Goal: Task Accomplishment & Management: Complete application form

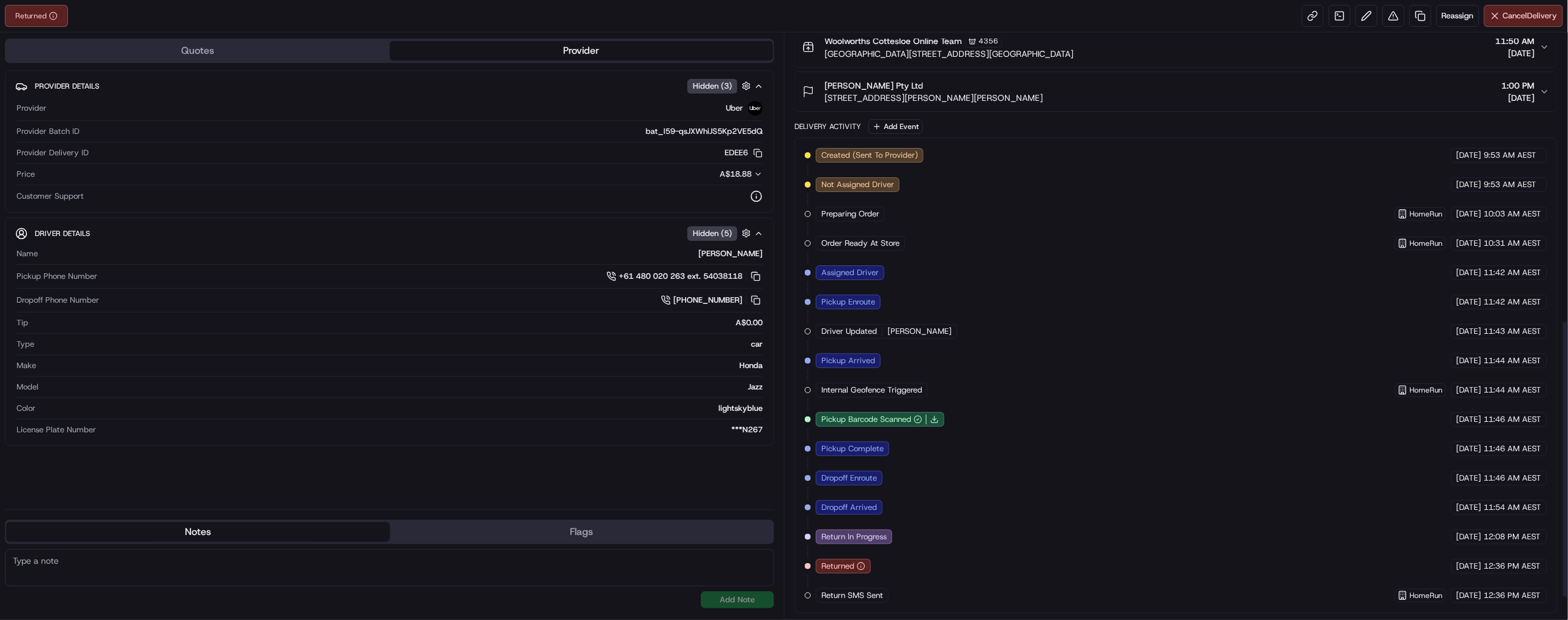
scroll to position [646, 0]
click at [887, 532] on span "Return In Progress" at bounding box center [854, 537] width 65 height 11
click at [883, 500] on div "Dropoff Arrived" at bounding box center [849, 507] width 67 height 15
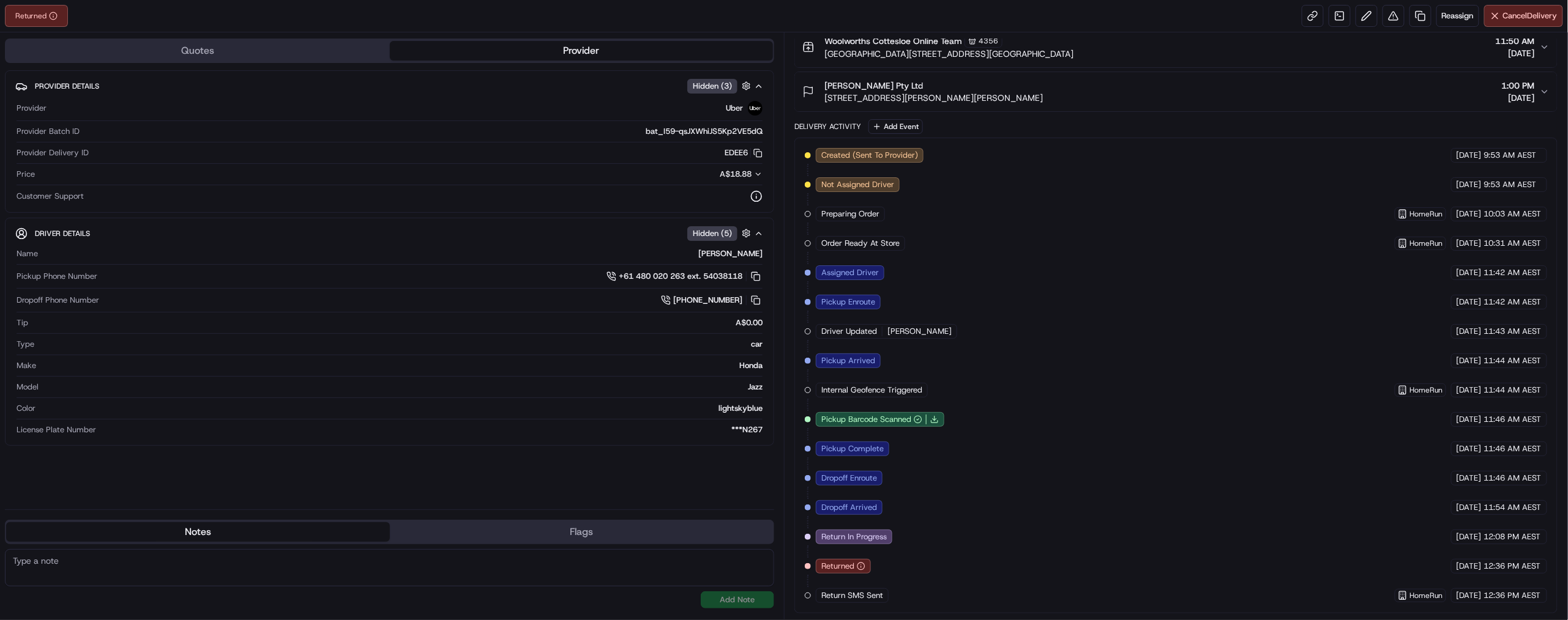
click at [877, 502] on span "Dropoff Arrived" at bounding box center [849, 507] width 56 height 11
click at [887, 532] on span "Return In Progress" at bounding box center [854, 537] width 65 height 11
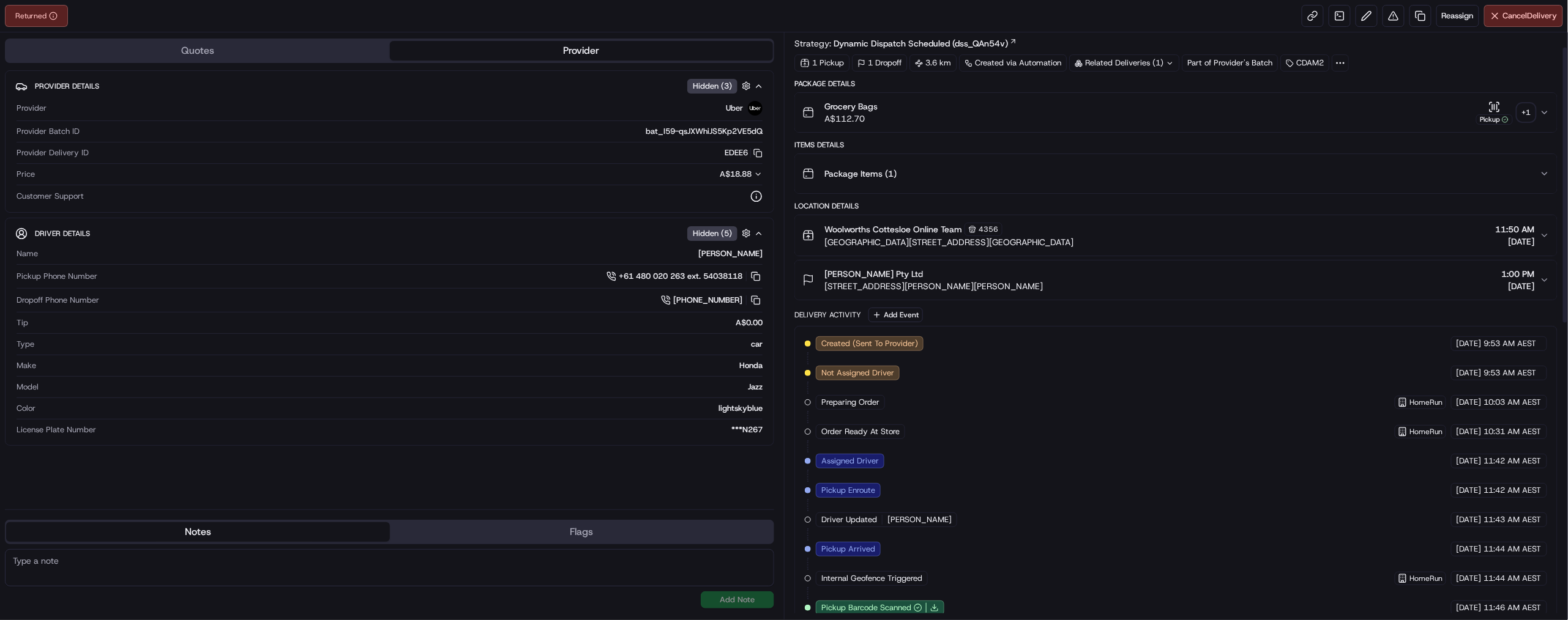
scroll to position [0, 0]
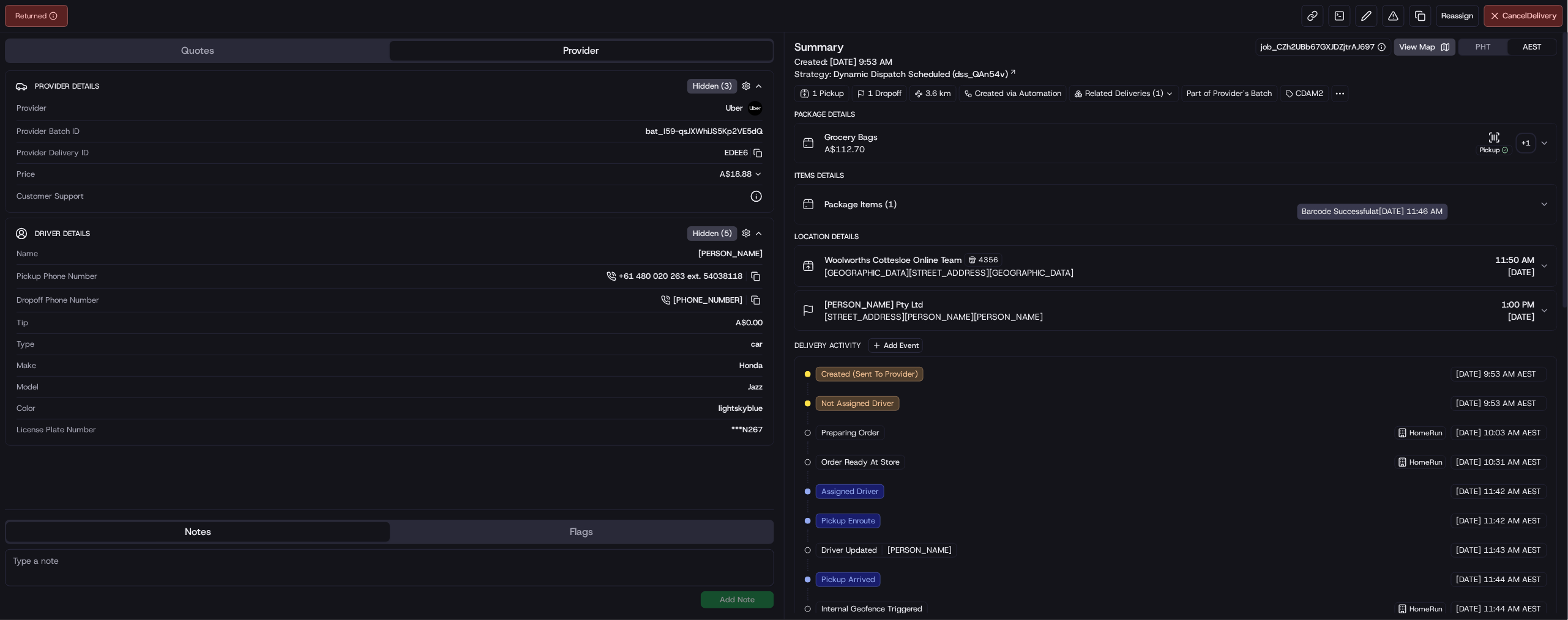
click at [1489, 144] on icon "button" at bounding box center [1494, 137] width 12 height 12
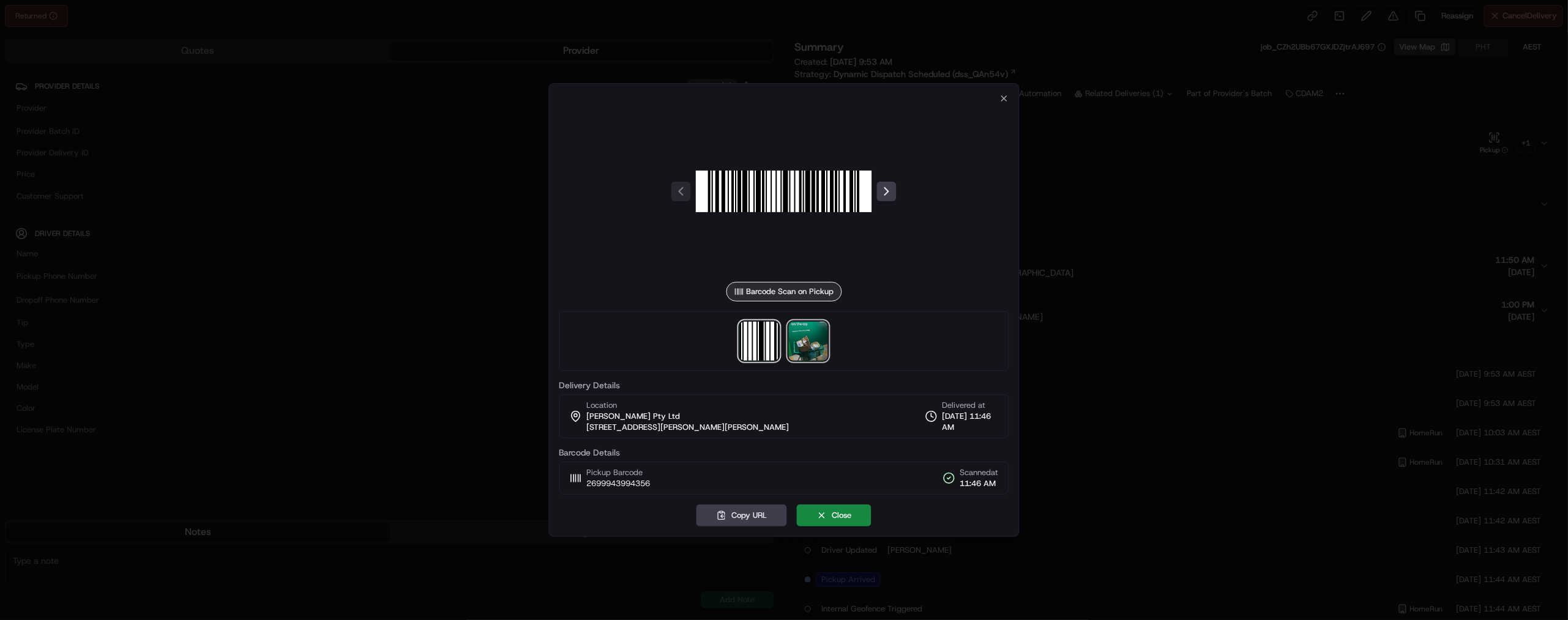
click at [821, 355] on img at bounding box center [809, 341] width 39 height 39
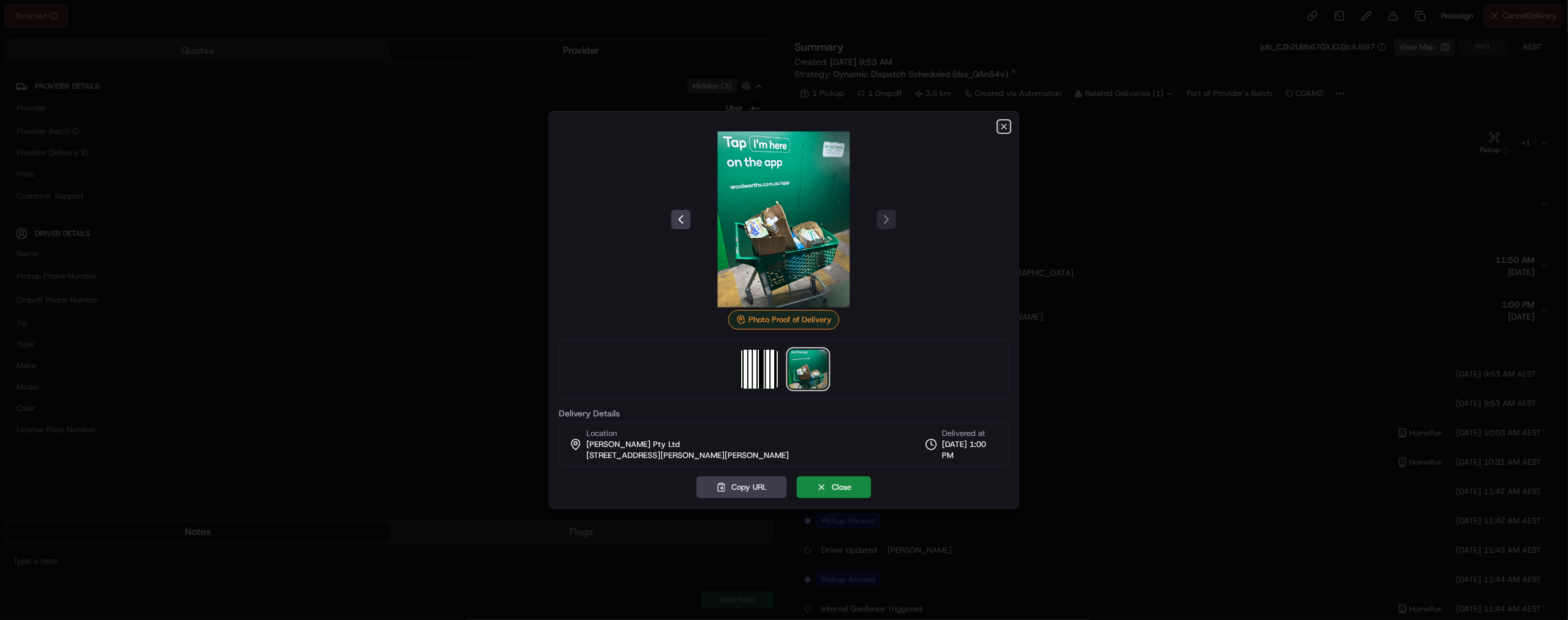
click at [999, 122] on icon "button" at bounding box center [1004, 127] width 10 height 10
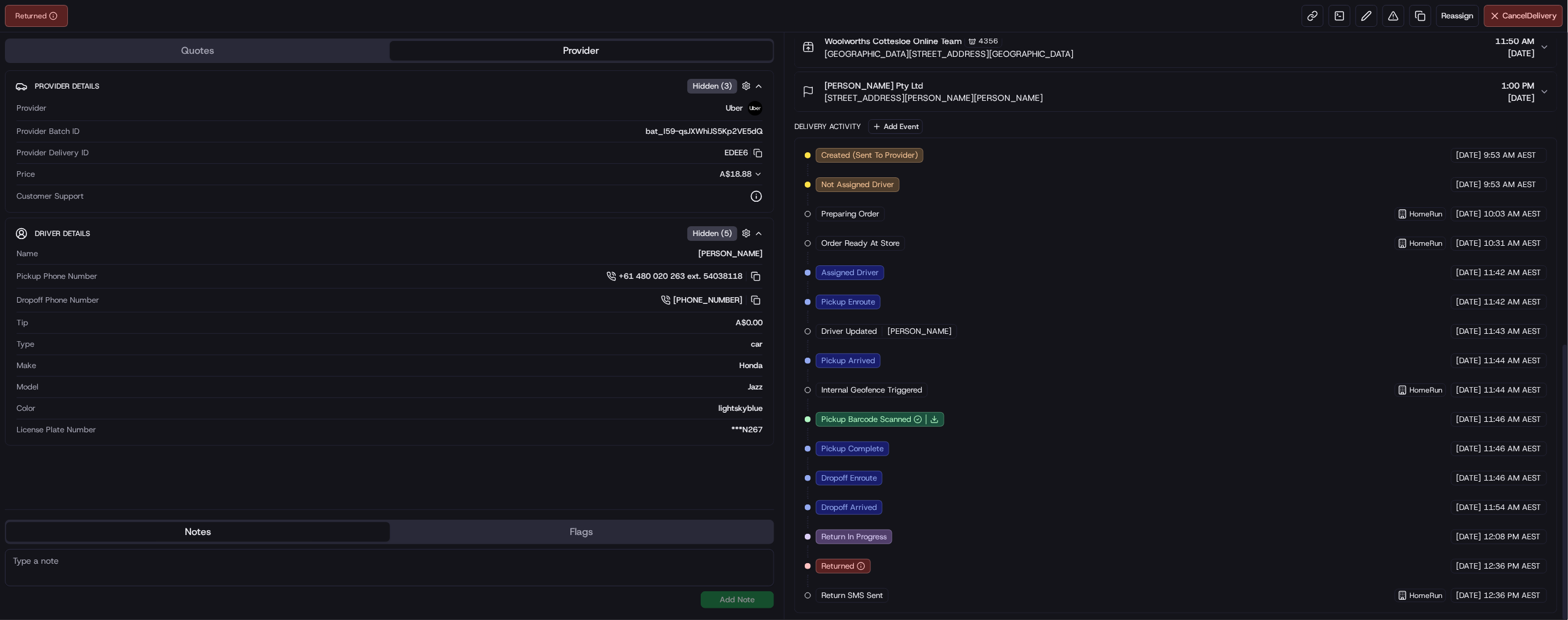
scroll to position [646, 0]
click at [854, 562] on span "Returned" at bounding box center [838, 566] width 33 height 11
click at [871, 566] on div "Returned" at bounding box center [843, 566] width 55 height 15
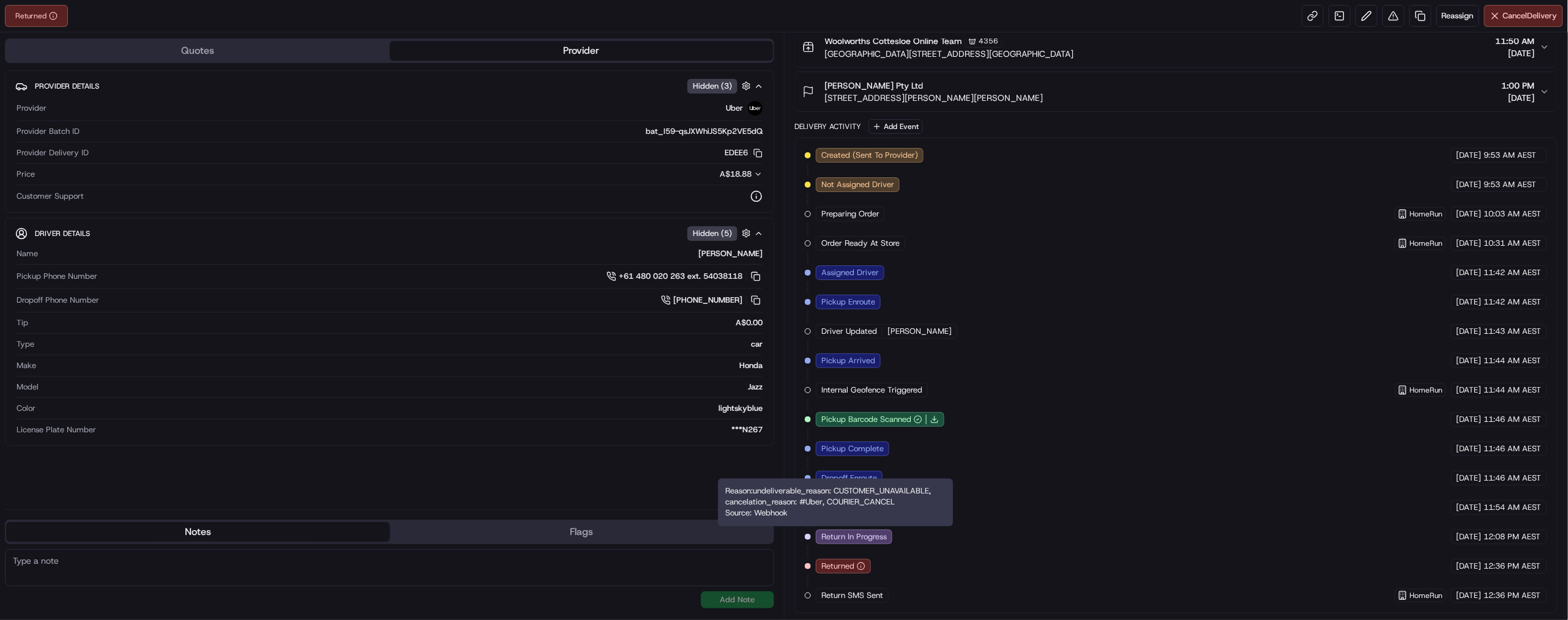
click at [866, 562] on icon "button" at bounding box center [861, 566] width 8 height 8
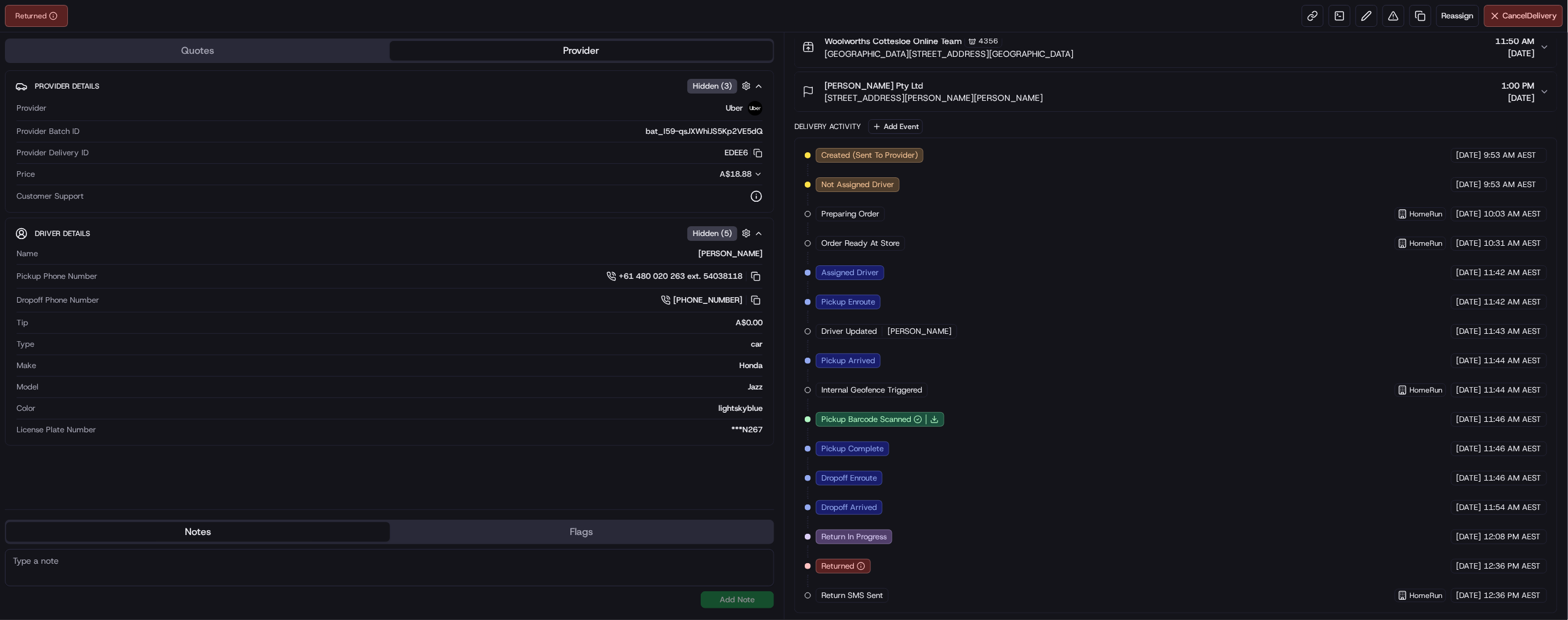
click at [854, 561] on span "Returned" at bounding box center [838, 566] width 33 height 11
click at [952, 326] on span "[PERSON_NAME]" at bounding box center [920, 331] width 65 height 11
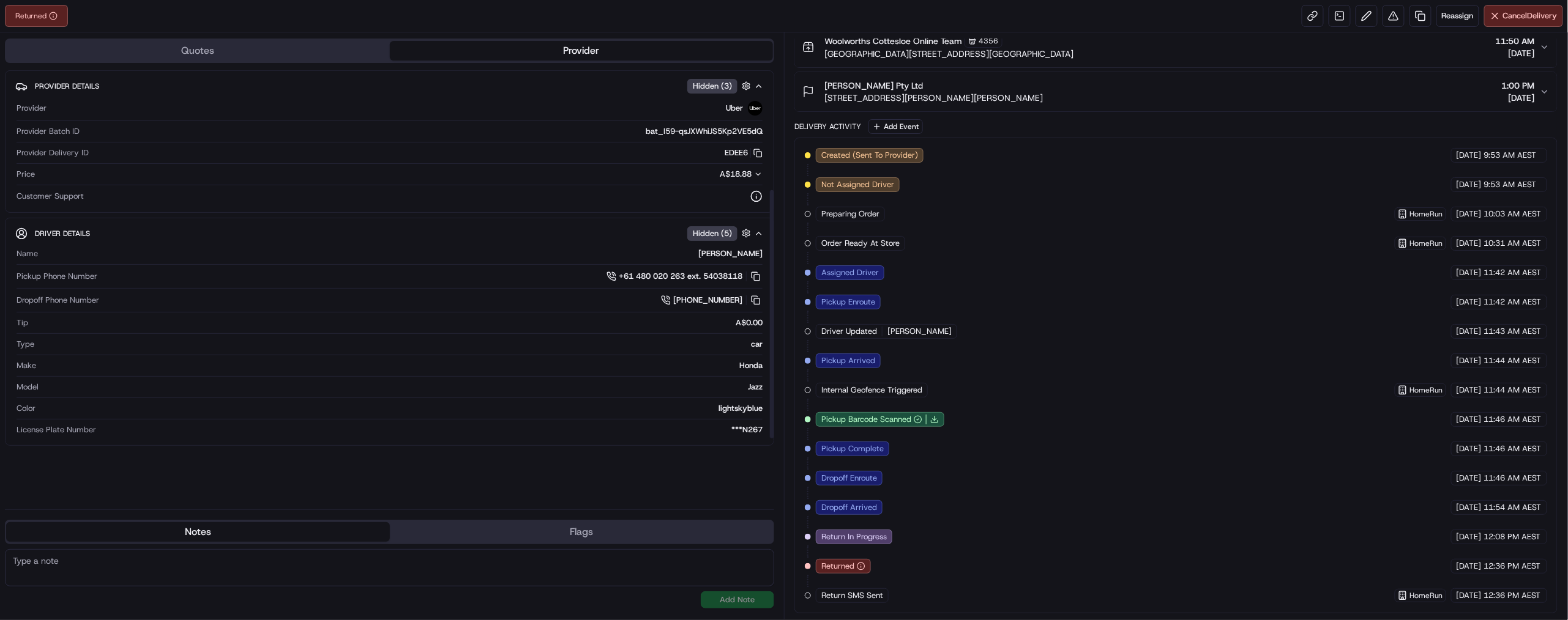
scroll to position [0, 0]
click at [1442, 21] on span "Reassign" at bounding box center [1458, 16] width 32 height 11
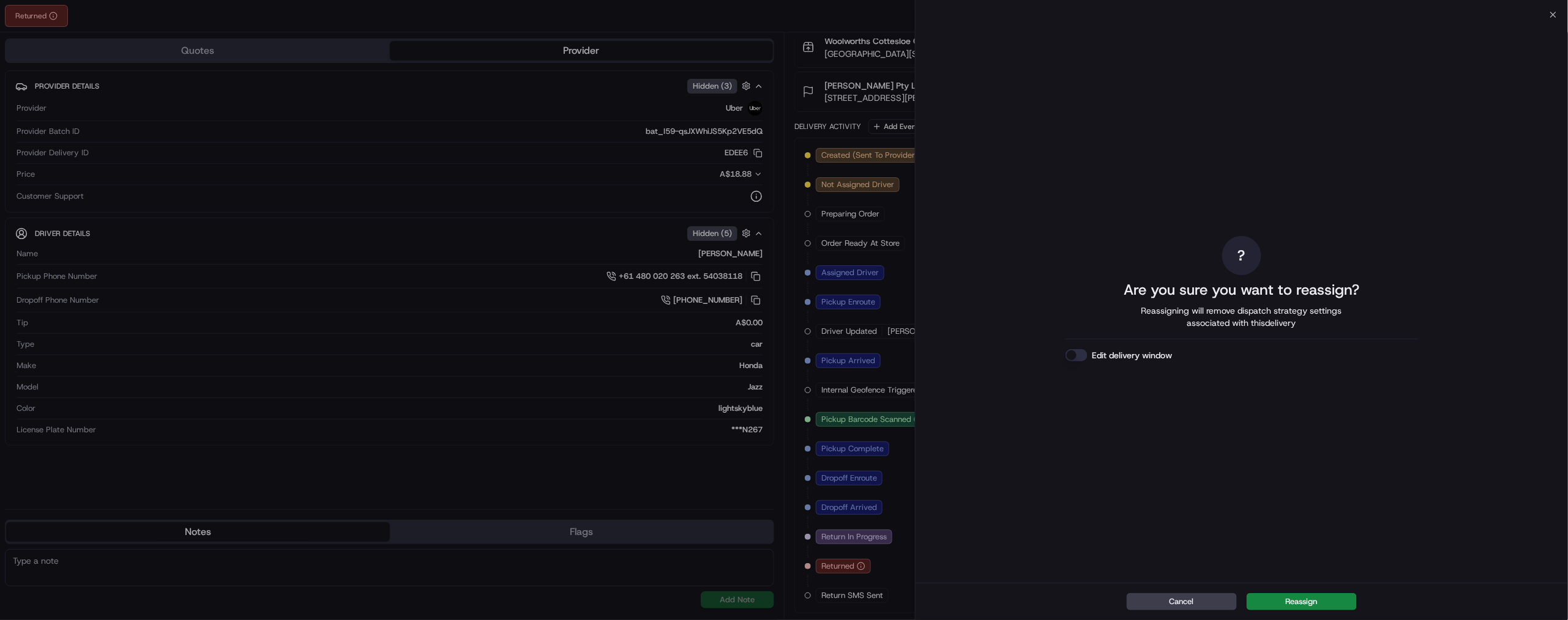
click at [1066, 362] on button "Edit delivery window" at bounding box center [1077, 355] width 22 height 12
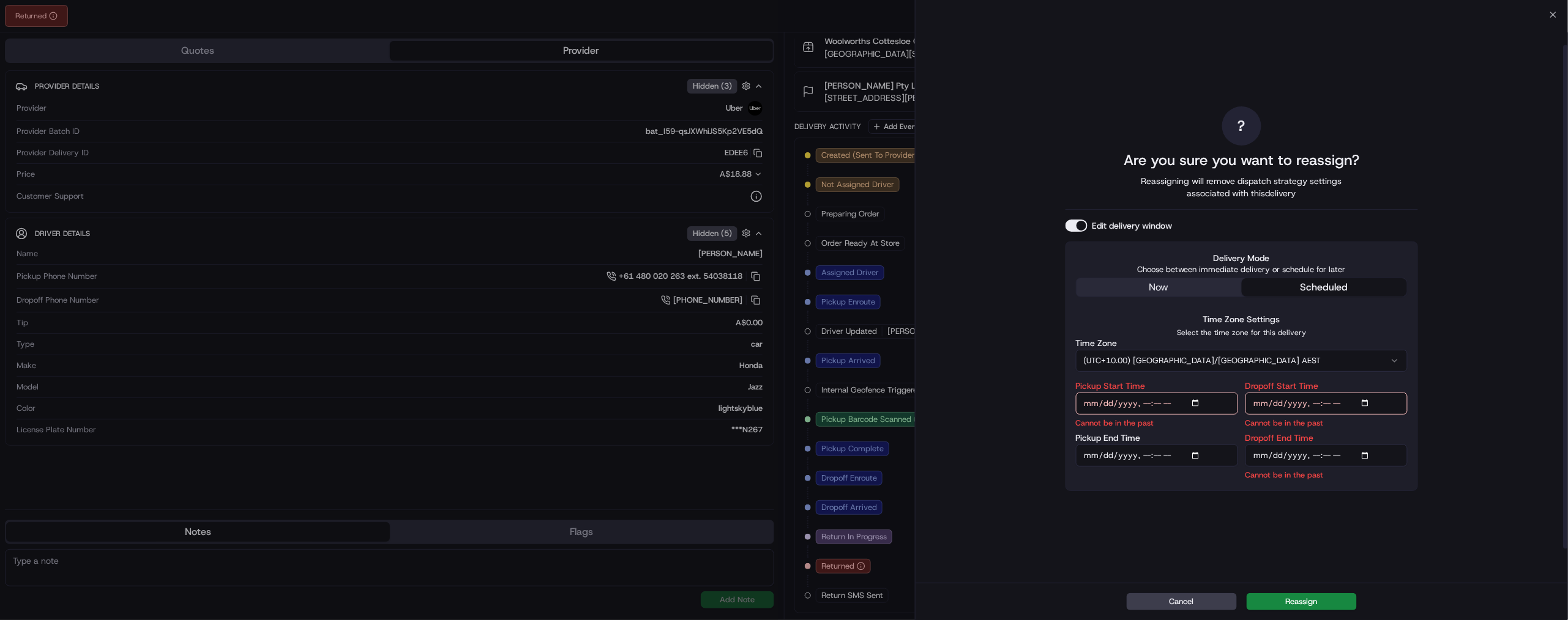
scroll to position [40, 0]
click at [1173, 415] on input "Pickup Start Time" at bounding box center [1157, 404] width 162 height 22
click at [1176, 415] on input "Pickup Start Time" at bounding box center [1157, 404] width 162 height 22
click at [1332, 279] on button "scheduled" at bounding box center [1324, 288] width 165 height 18
click at [1297, 279] on button "scheduled" at bounding box center [1324, 288] width 165 height 18
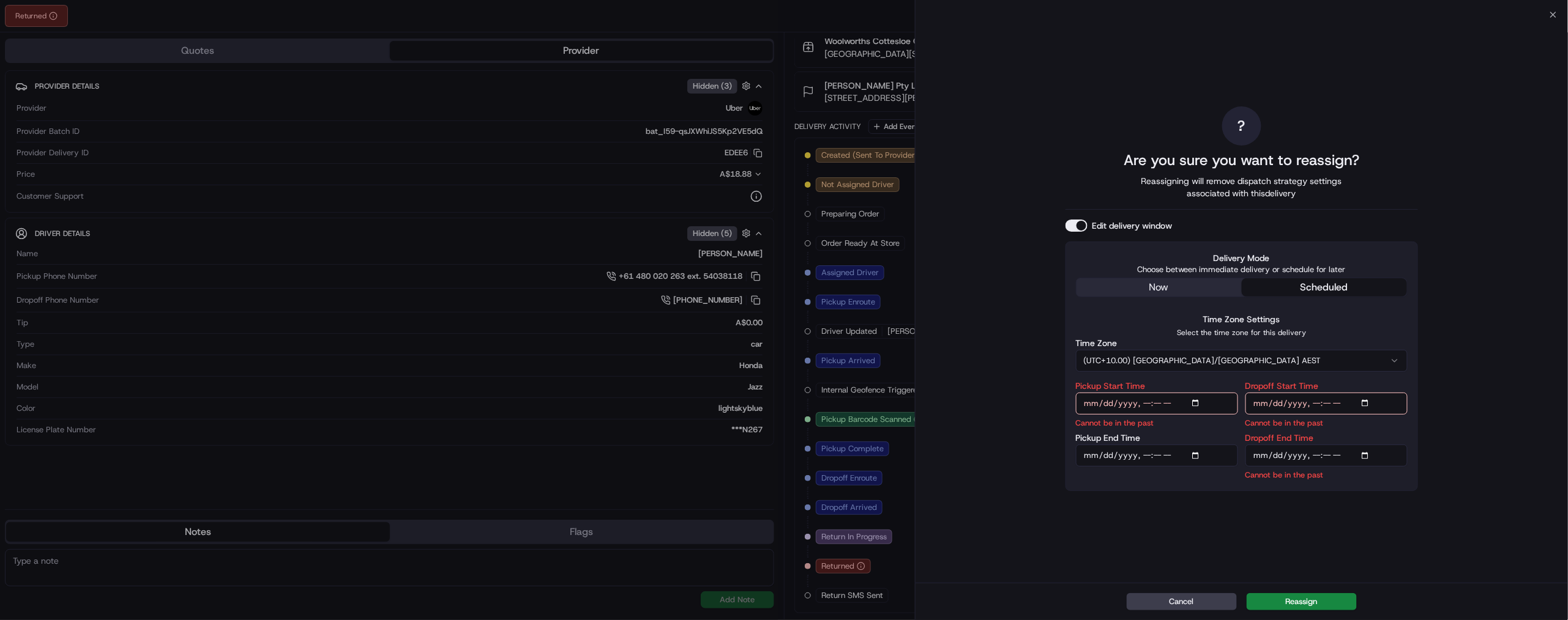
click at [1115, 261] on div "? Are you sure you want to reassign? Reassigning will remove dispatch strategy …" at bounding box center [1242, 299] width 352 height 564
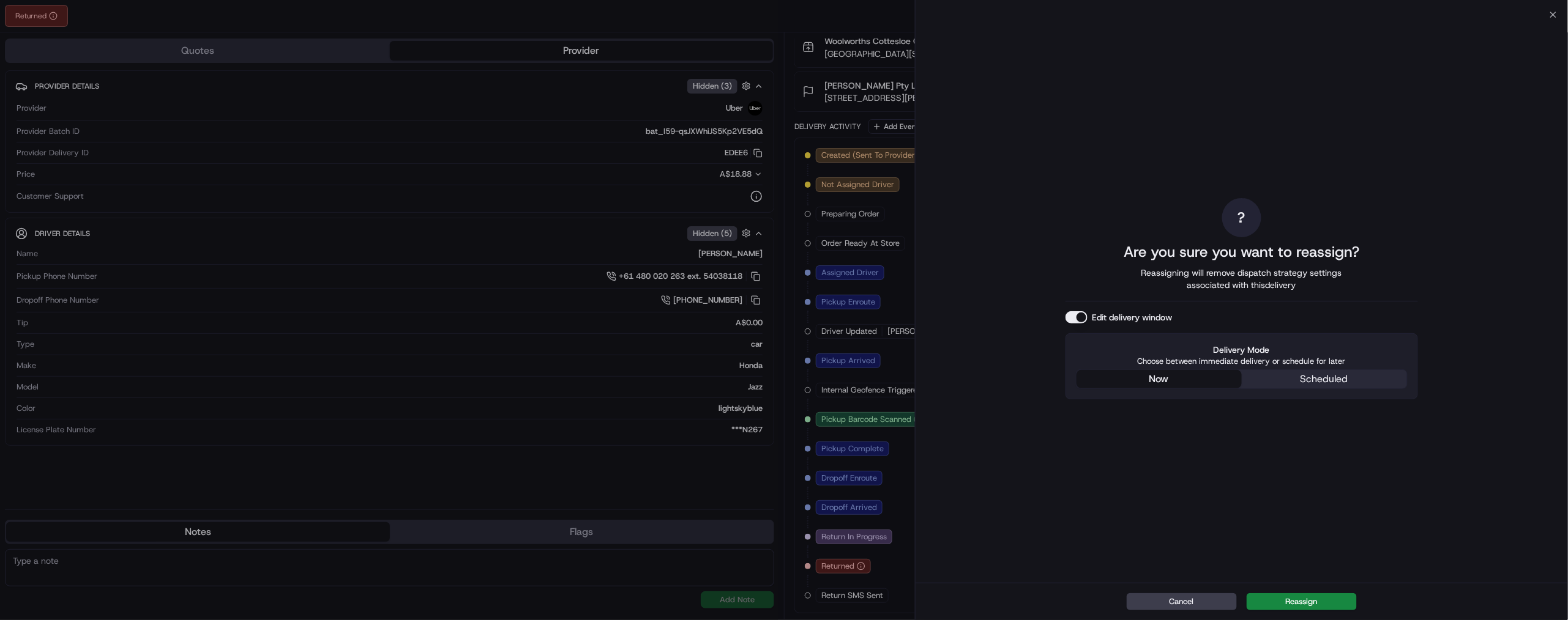
click at [1294, 399] on div "Delivery Mode Choose between immediate delivery or schedule for later now sched…" at bounding box center [1242, 366] width 352 height 66
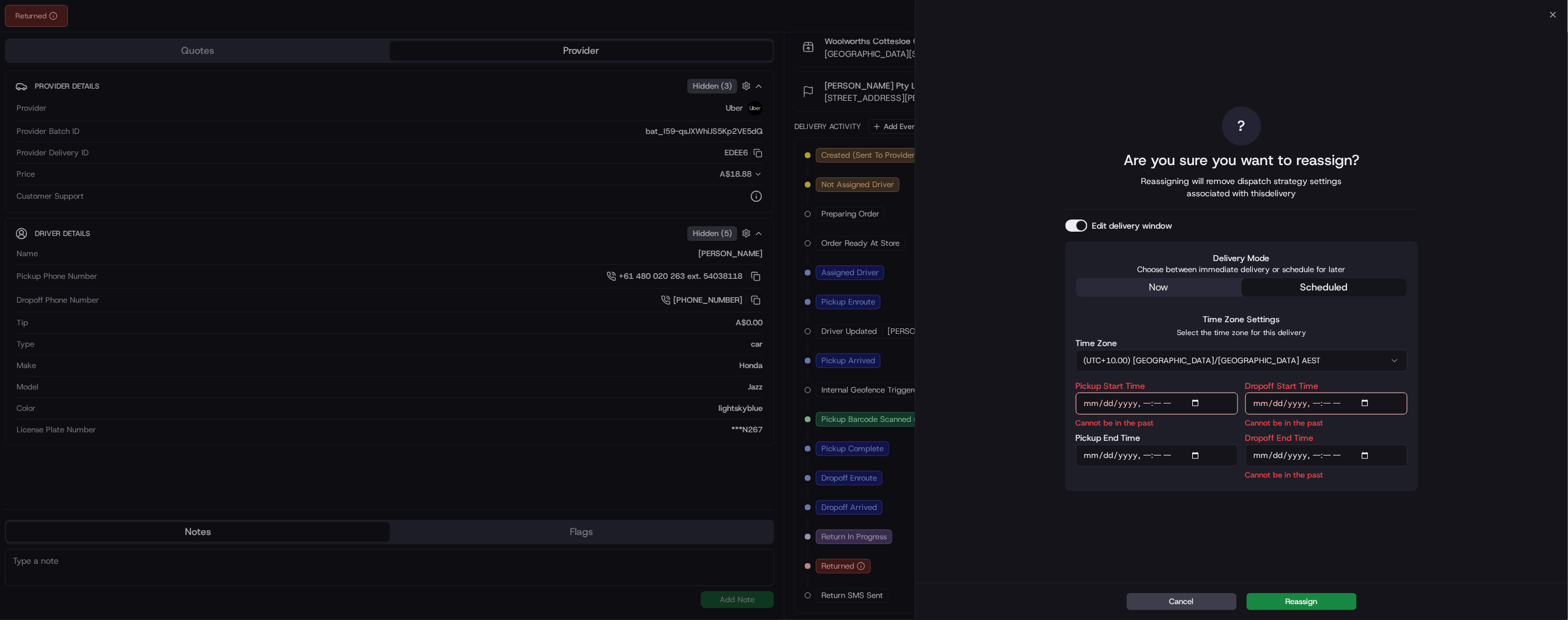
click at [1354, 290] on button "scheduled" at bounding box center [1324, 288] width 165 height 18
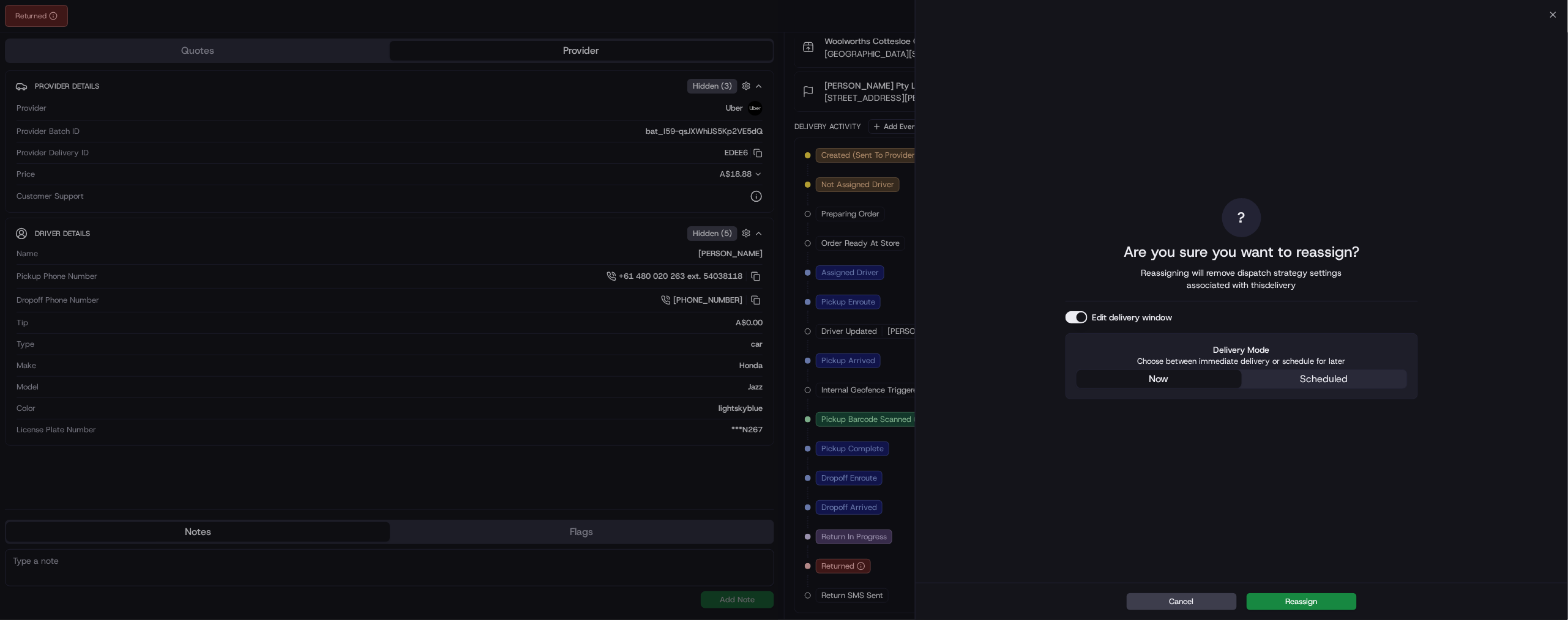
click at [1149, 287] on div "? Are you sure you want to reassign? Reassigning will remove dispatch strategy …" at bounding box center [1242, 299] width 352 height 564
click at [1306, 399] on div "Delivery Mode Choose between immediate delivery or schedule for later now sched…" at bounding box center [1242, 366] width 352 height 66
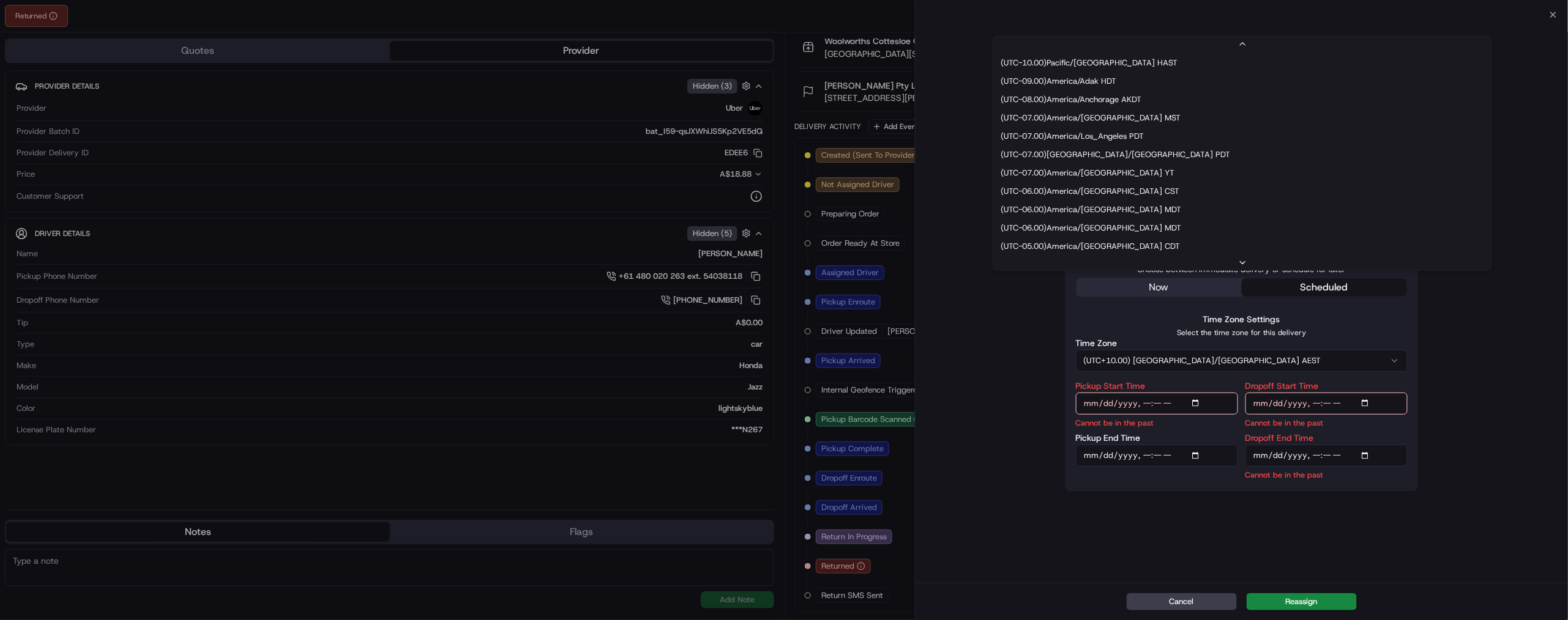
click at [1208, 372] on button "(UTC+10.00) [GEOGRAPHIC_DATA]/[GEOGRAPHIC_DATA] AEST" at bounding box center [1242, 360] width 332 height 22
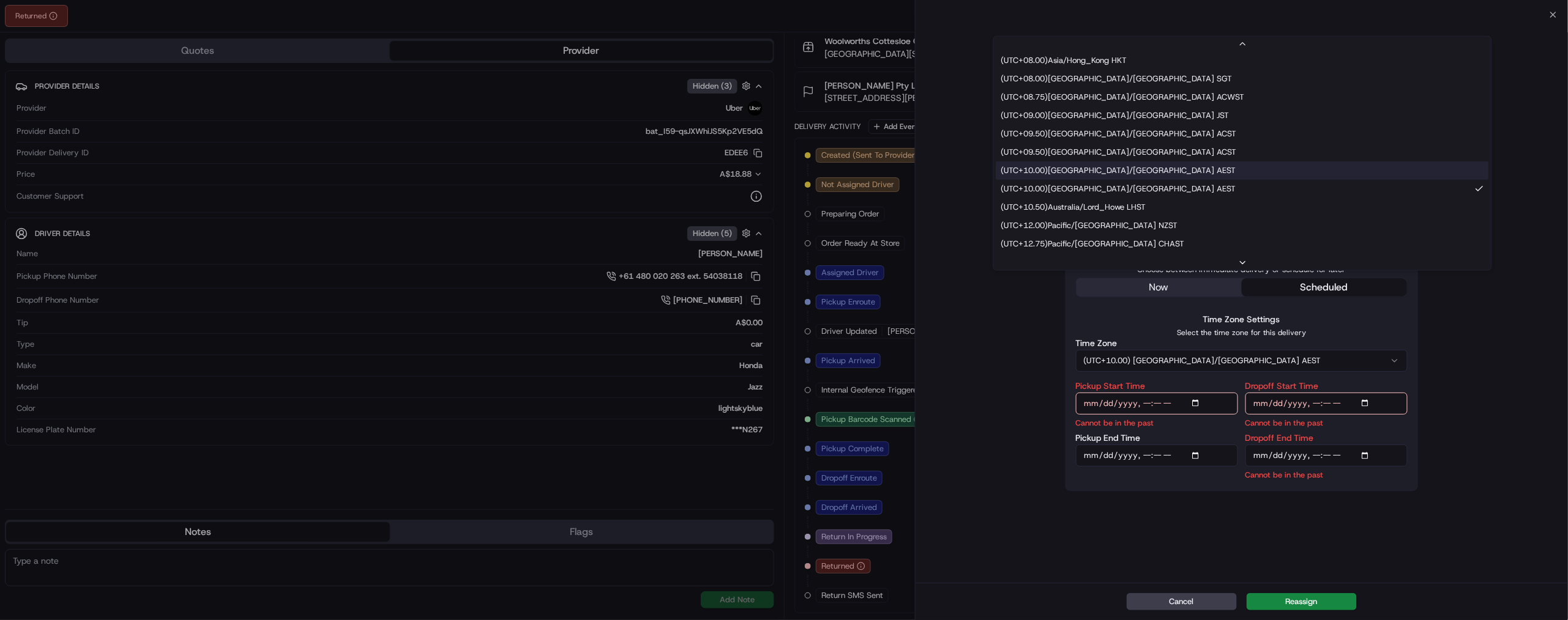
scroll to position [779, 0]
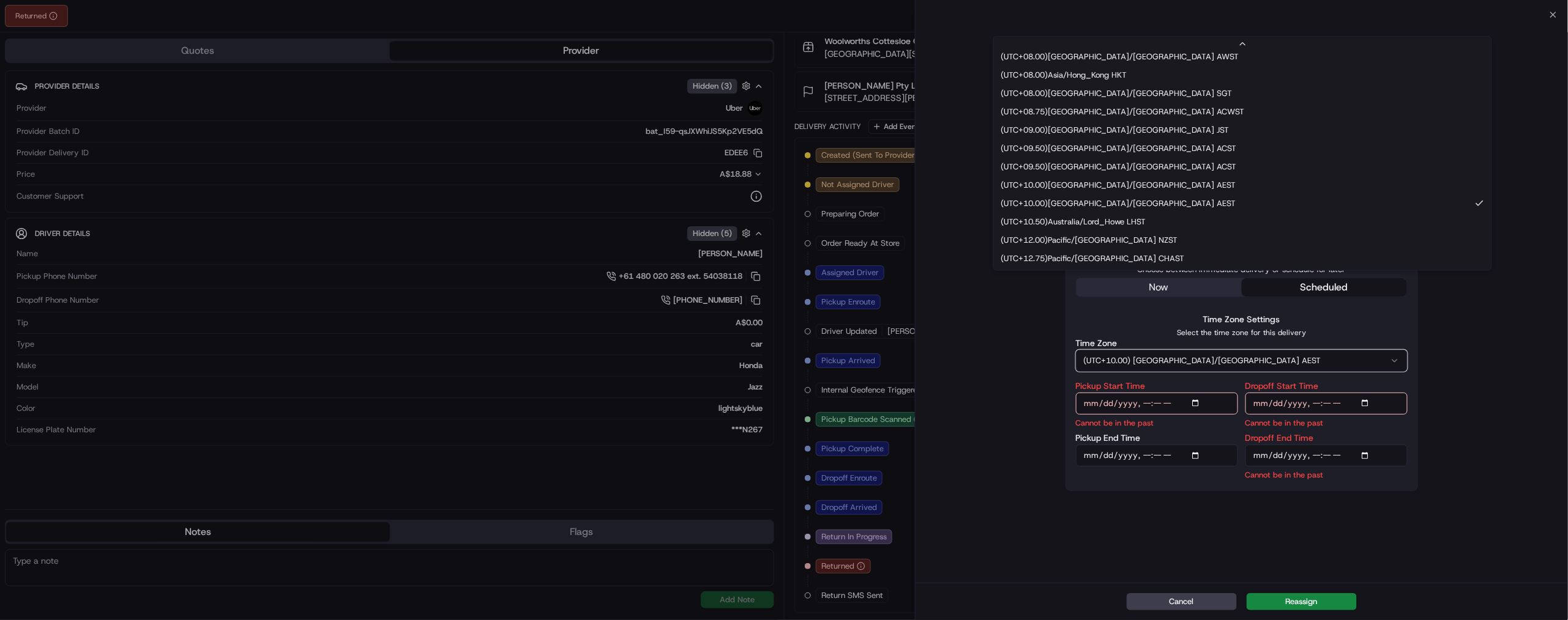
click at [1205, 435] on div "Time Zone Settings Select the time zone for this delivery Time Zone (UTC+10.00)…" at bounding box center [1242, 396] width 332 height 169
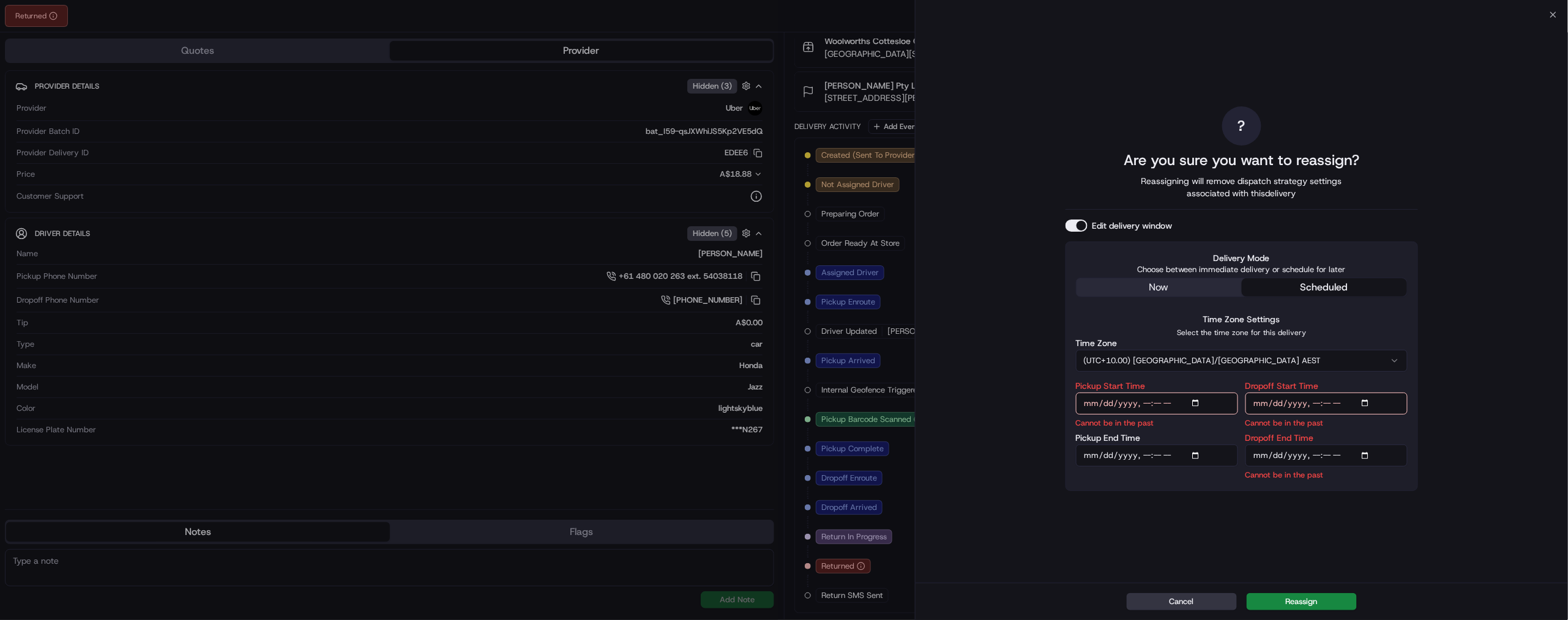
click at [1173, 593] on button "Cancel" at bounding box center [1181, 601] width 110 height 17
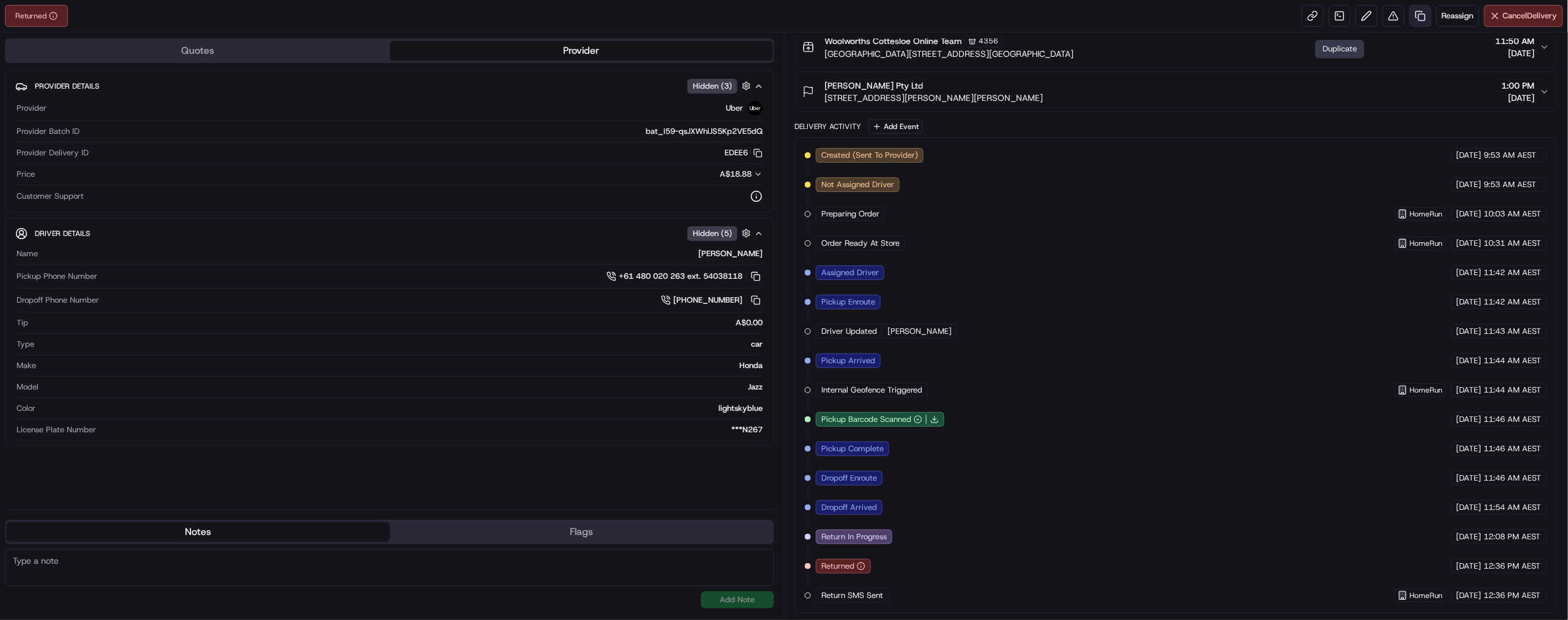
click at [1409, 22] on link at bounding box center [1420, 16] width 22 height 22
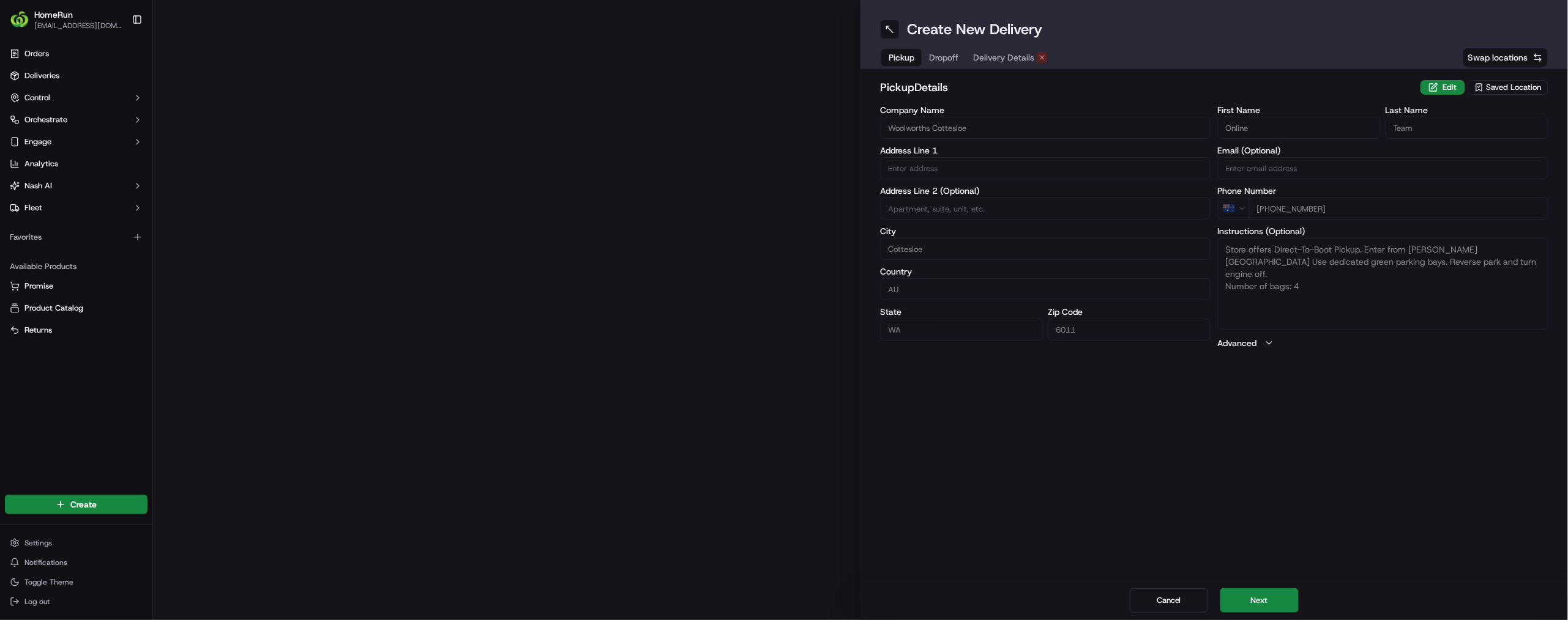
type input "[GEOGRAPHIC_DATA], [STREET_ADDRESS]"
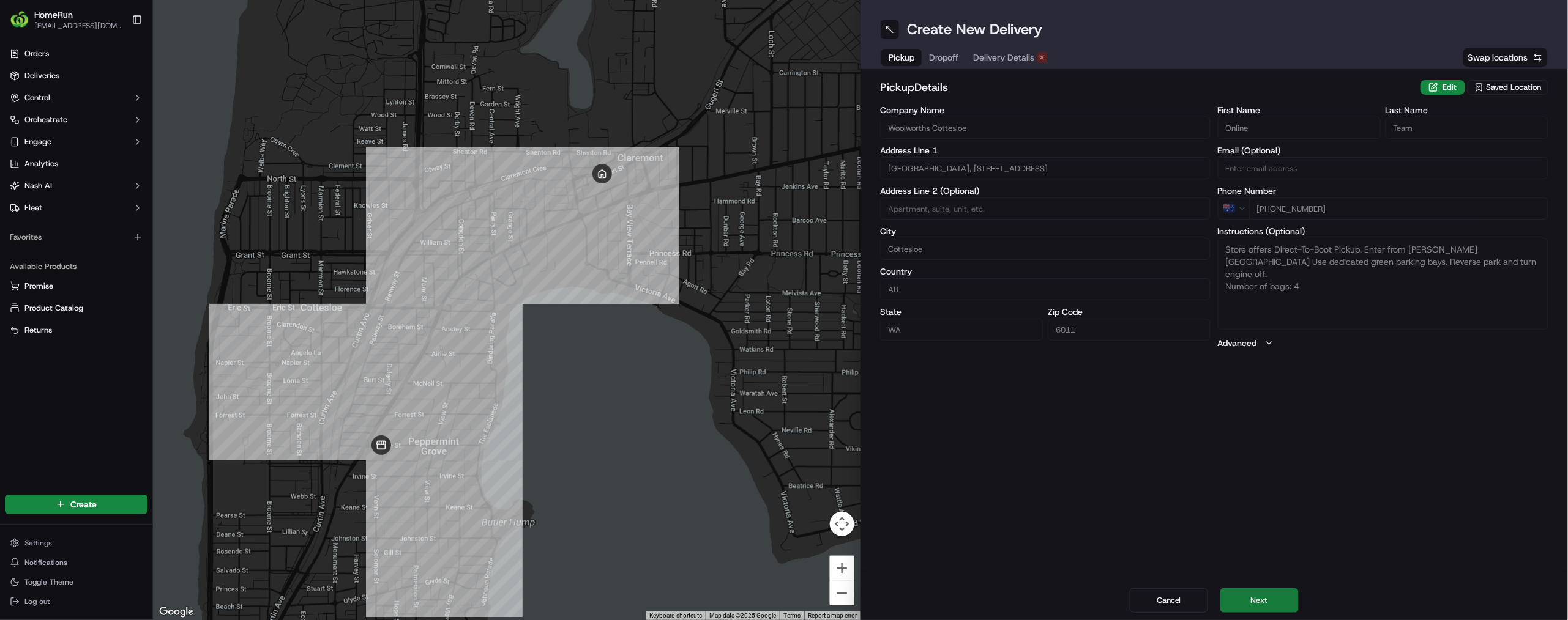
click at [1281, 588] on button "Next" at bounding box center [1260, 600] width 78 height 25
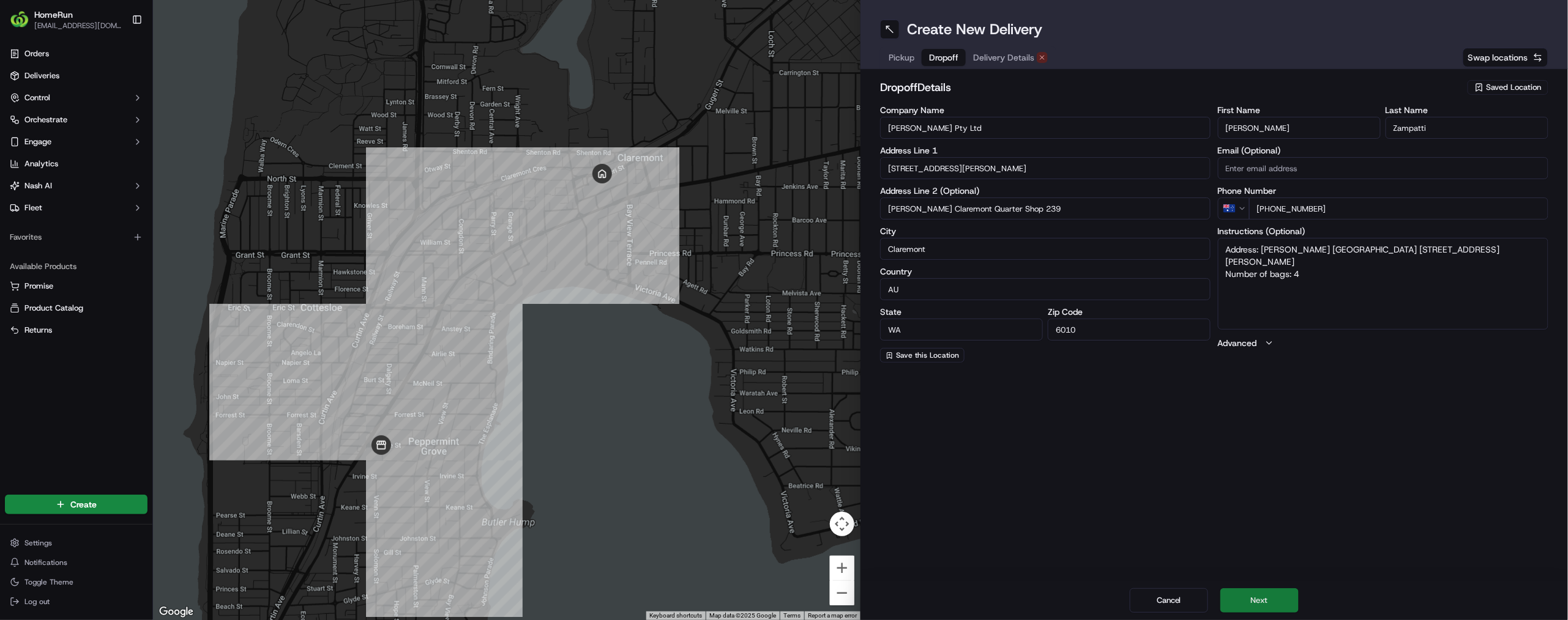
click at [1299, 591] on button "Next" at bounding box center [1260, 600] width 78 height 25
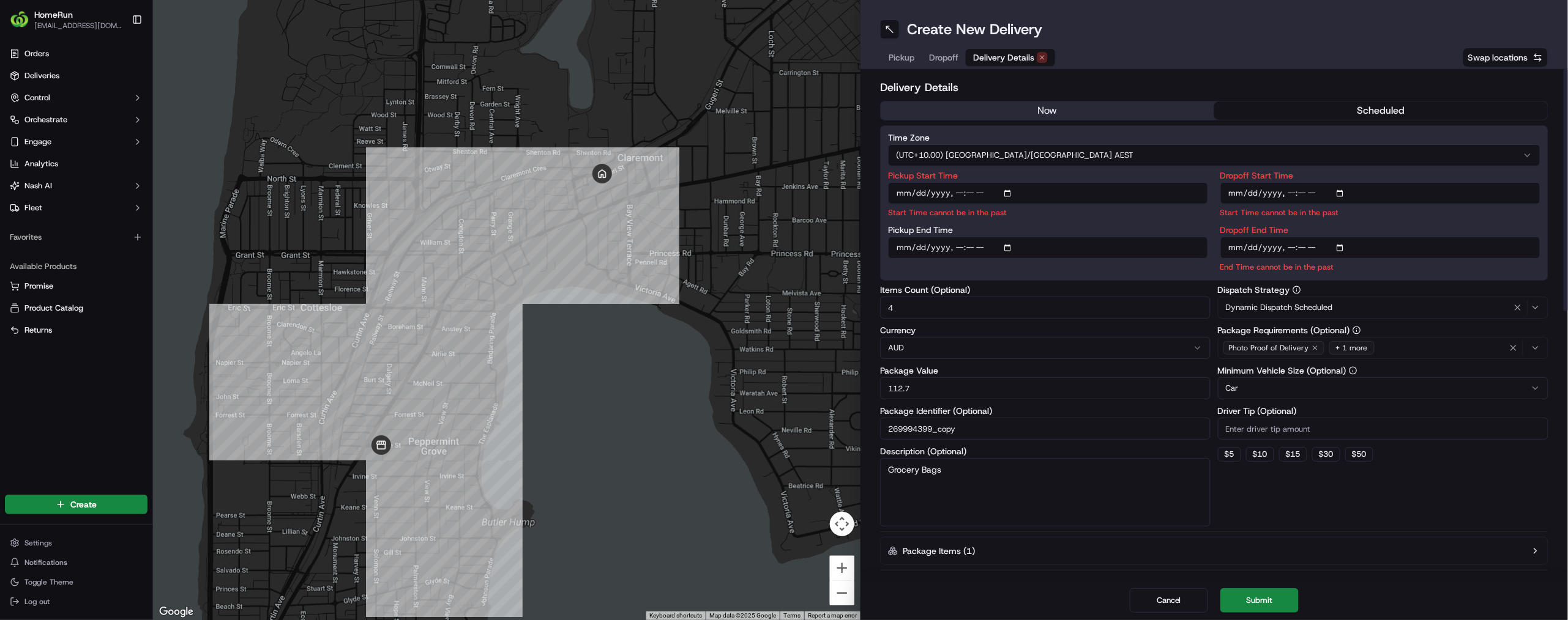
click at [1421, 120] on button "scheduled" at bounding box center [1381, 110] width 334 height 18
click at [1414, 120] on button "scheduled" at bounding box center [1381, 110] width 334 height 18
click at [1312, 120] on button "scheduled" at bounding box center [1381, 110] width 334 height 18
click at [1122, 229] on html "HomeRun [EMAIL_ADDRESS][DOMAIN_NAME] Toggle Sidebar Orders Deliveries Control O…" at bounding box center [784, 310] width 1568 height 620
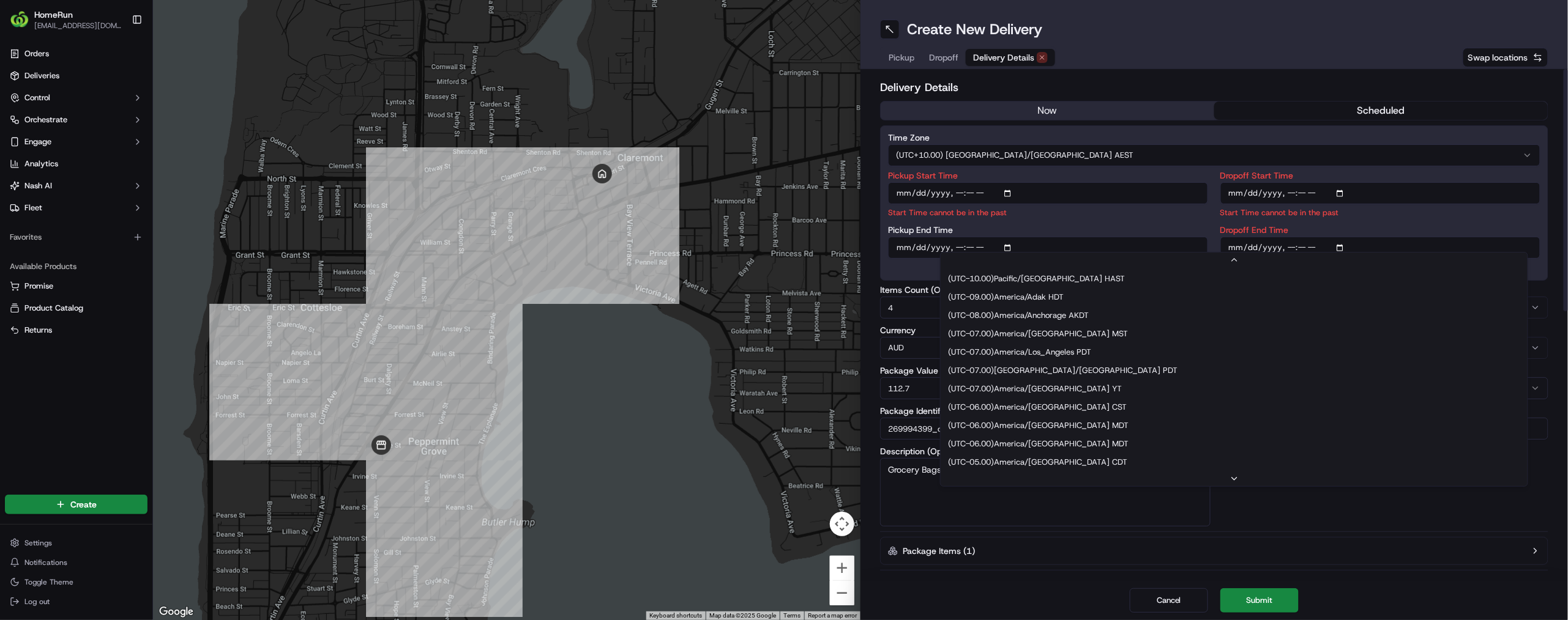
scroll to position [715, 0]
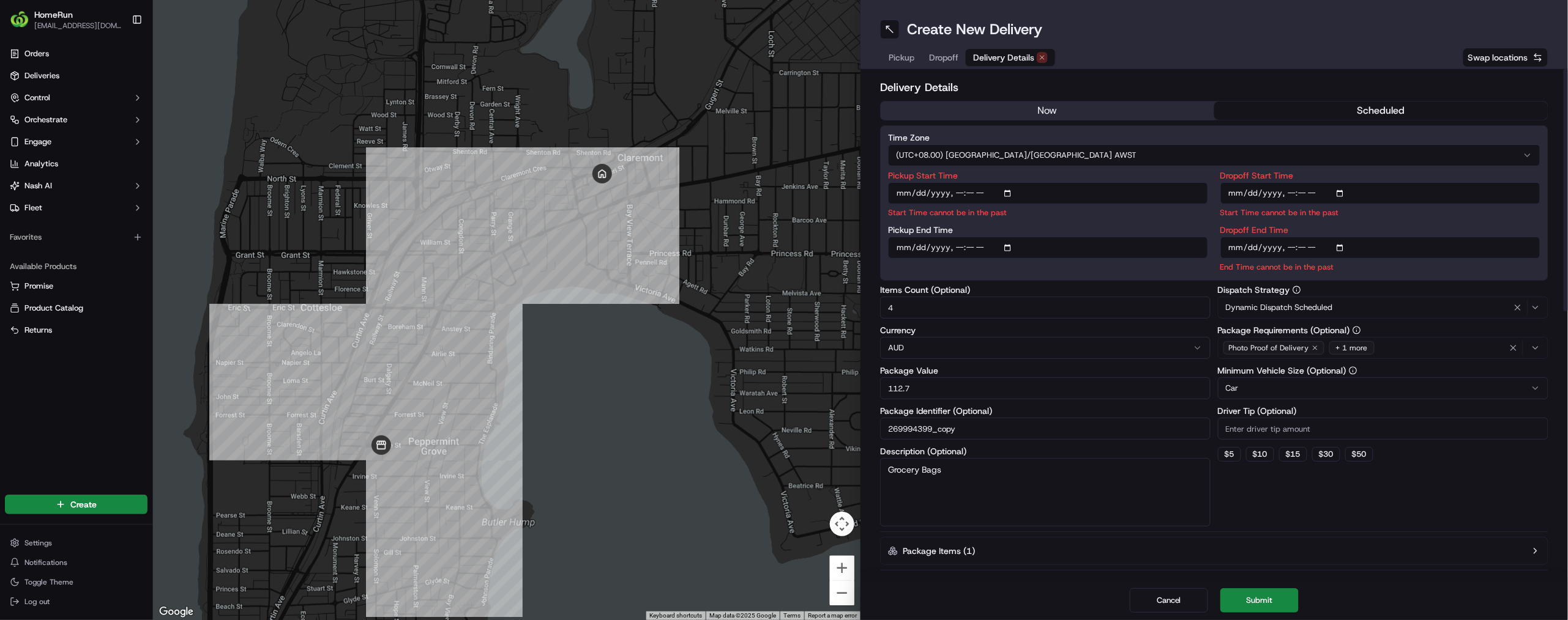
click at [1107, 204] on input "Pickup Start Time" at bounding box center [1048, 193] width 320 height 22
click at [1122, 204] on input "Pickup Start Time" at bounding box center [1048, 193] width 320 height 22
type input "[DATE]T15:00"
click at [1188, 180] on label "Pickup Start Time" at bounding box center [1048, 176] width 320 height 8
click at [1188, 204] on input "Pickup Start Time" at bounding box center [1048, 193] width 320 height 22
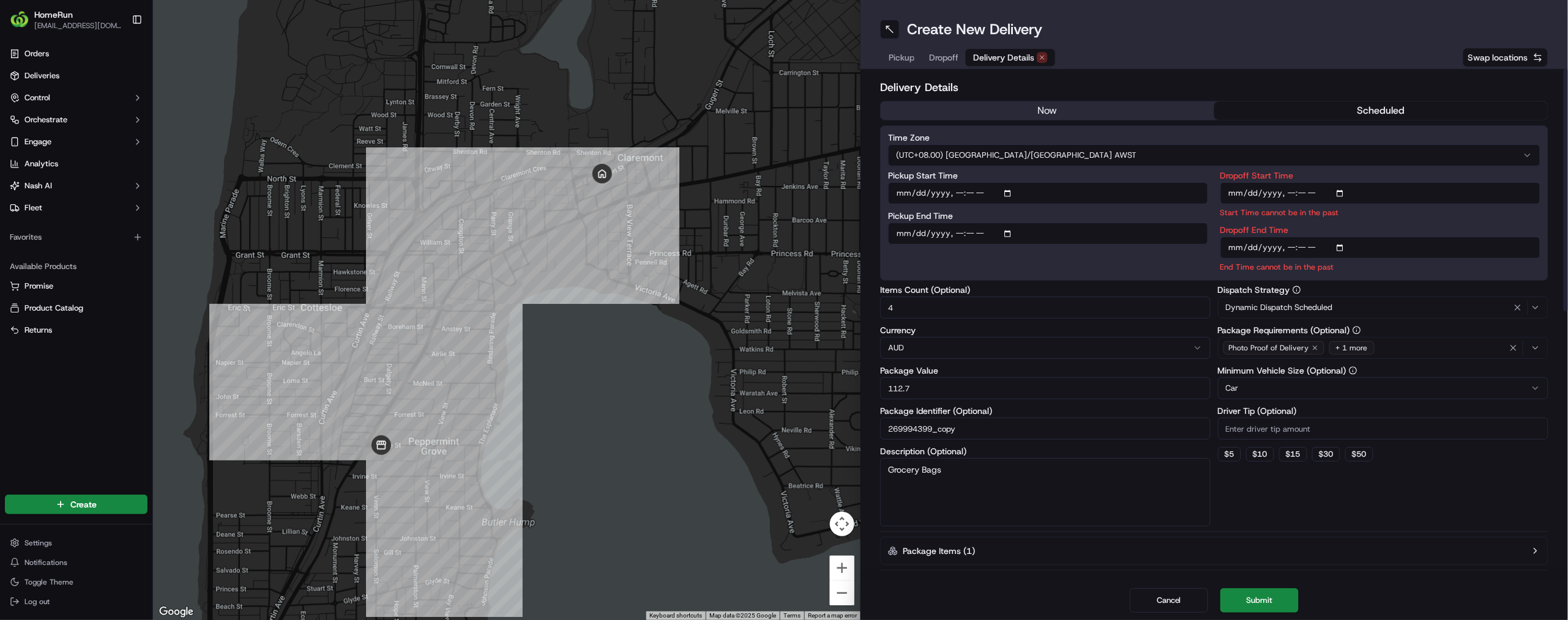
click at [1427, 204] on input "Dropoff Start Time" at bounding box center [1381, 193] width 320 height 22
type input "[DATE]T15:15"
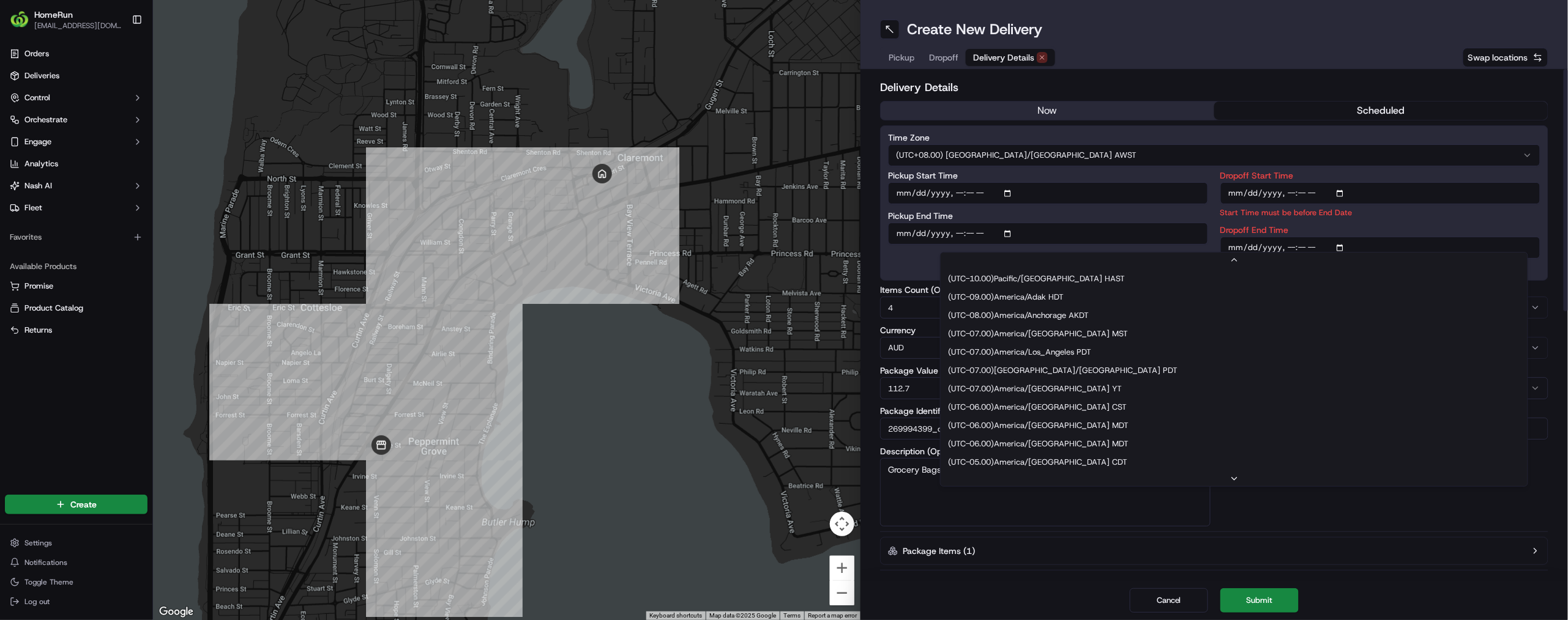
click at [1507, 244] on html "HomeRun [EMAIL_ADDRESS][DOMAIN_NAME] Toggle Sidebar Orders Deliveries Control O…" at bounding box center [784, 310] width 1568 height 620
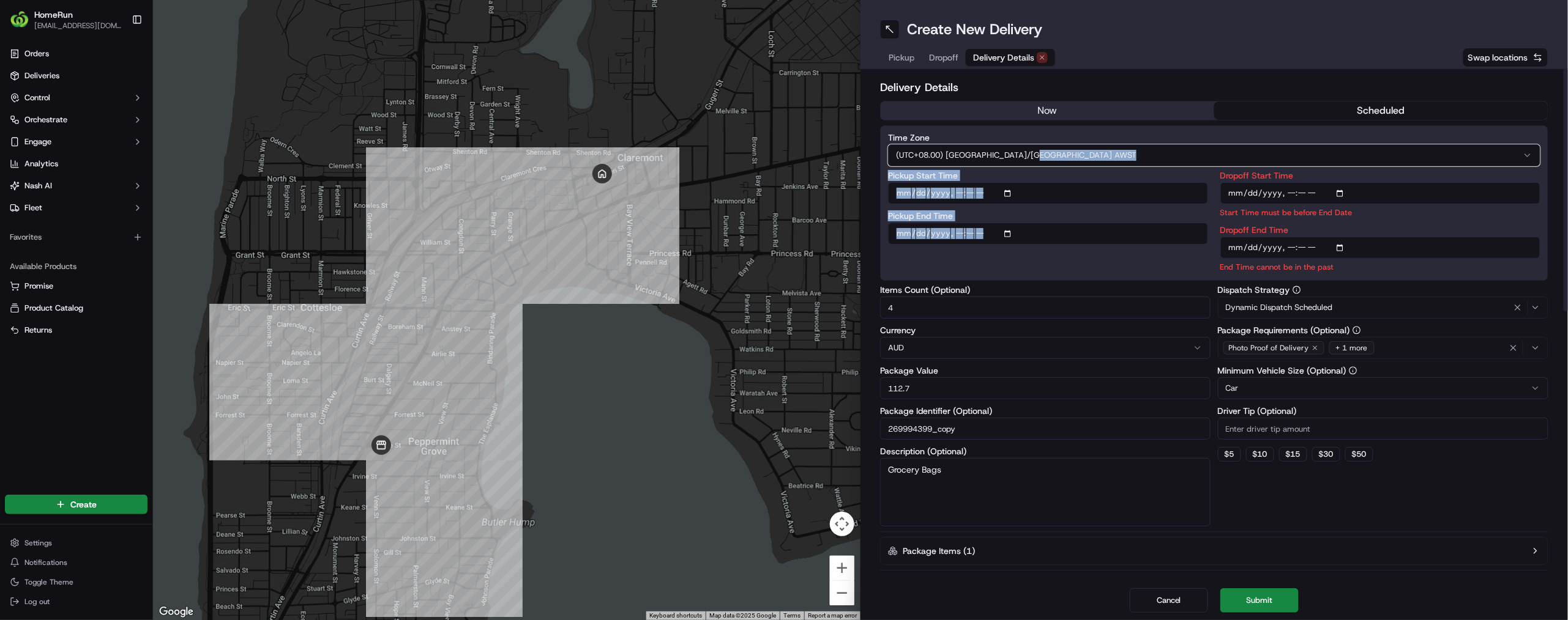
drag, startPoint x: 1507, startPoint y: 244, endPoint x: 1531, endPoint y: 257, distance: 27.3
click at [1528, 254] on html "HomeRun [EMAIL_ADDRESS][DOMAIN_NAME] Toggle Sidebar Orders Deliveries Control O…" at bounding box center [784, 310] width 1568 height 620
click at [1122, 273] on div "Pickup Start Time Pickup End Time" at bounding box center [1048, 222] width 320 height 101
click at [1430, 259] on input "Dropoff End Time" at bounding box center [1381, 248] width 320 height 22
click at [1404, 259] on input "Dropoff End Time" at bounding box center [1381, 248] width 320 height 22
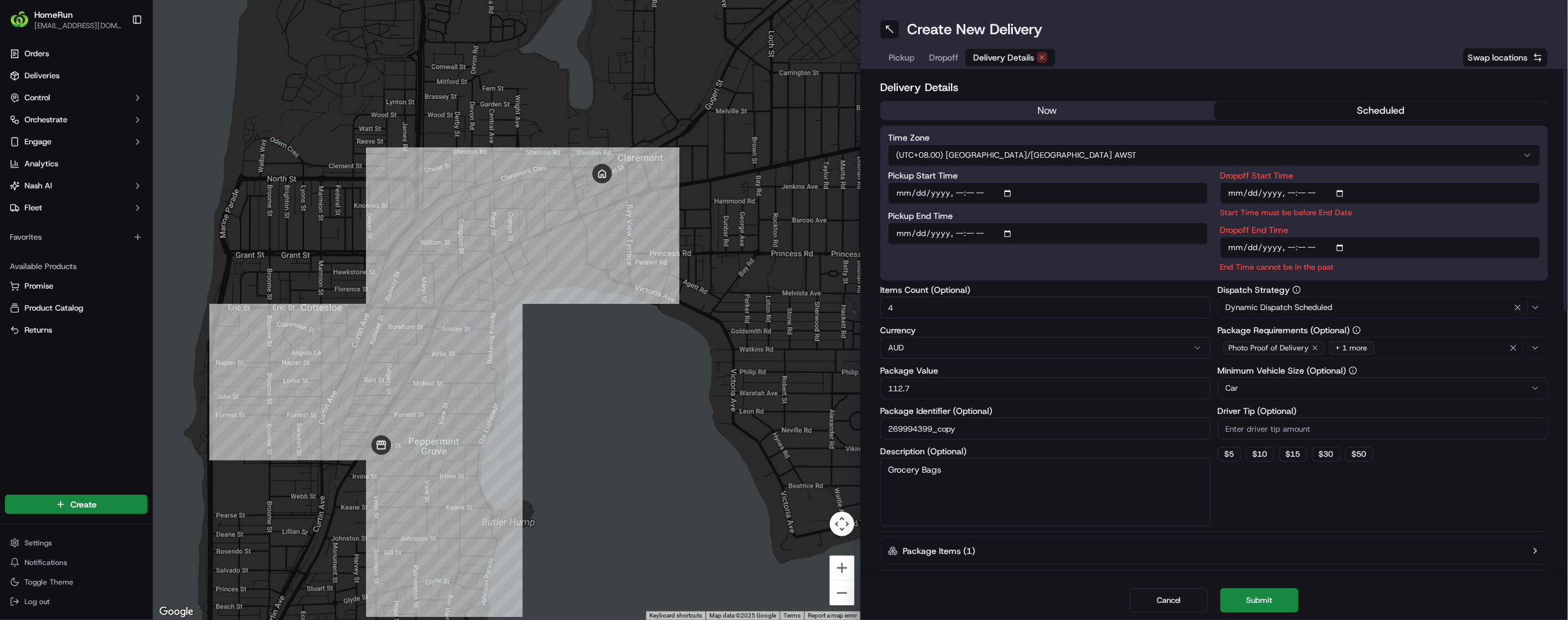
click at [1420, 259] on input "Dropoff End Time" at bounding box center [1381, 248] width 320 height 22
click at [1351, 259] on input "Dropoff End Time" at bounding box center [1381, 248] width 320 height 22
click at [1356, 259] on input "Dropoff End Time" at bounding box center [1381, 248] width 320 height 22
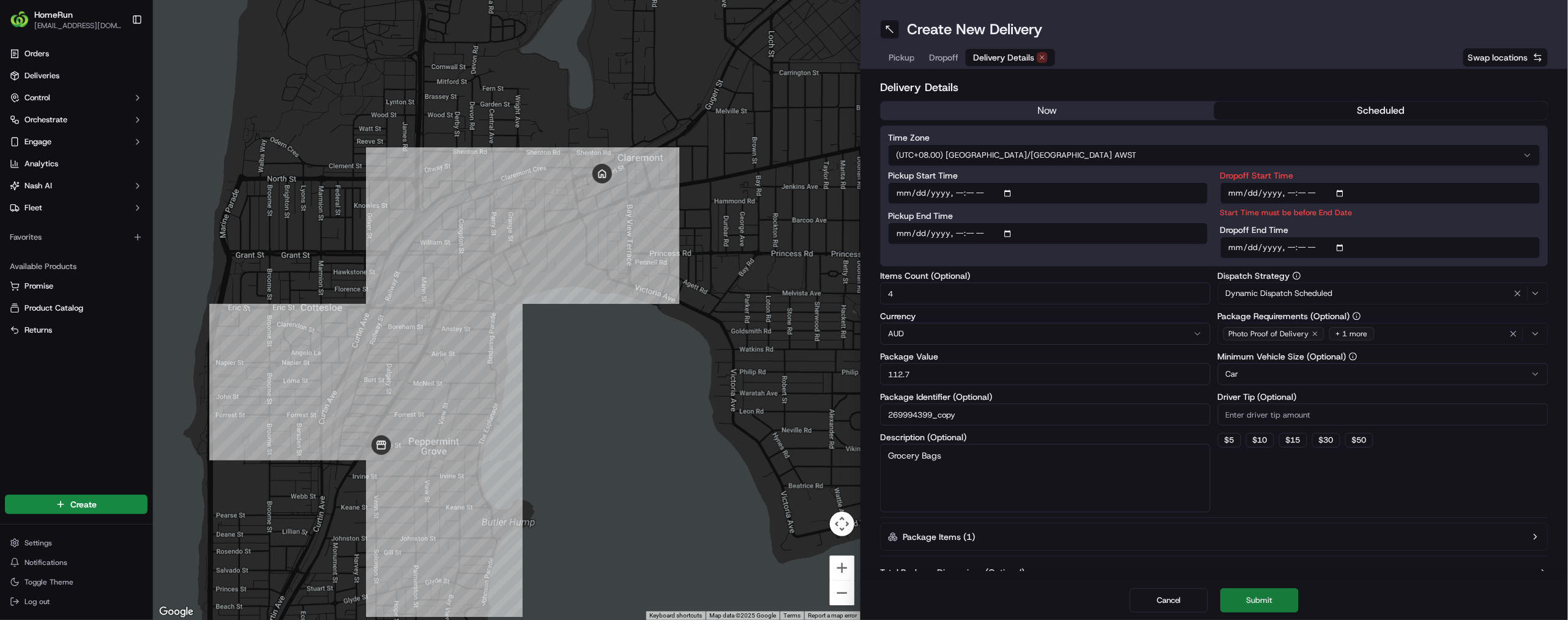
click at [1299, 591] on button "Submit" at bounding box center [1260, 600] width 78 height 25
drag, startPoint x: 1188, startPoint y: 591, endPoint x: 1244, endPoint y: 435, distance: 165.7
click at [1230, 453] on div "Create New Delivery Pickup Dropoff Delivery Details Swap locations Delivery Det…" at bounding box center [1215, 310] width 708 height 620
click at [1361, 259] on input "Dropoff End Time" at bounding box center [1381, 248] width 320 height 22
type input "[DATE]T15:30"
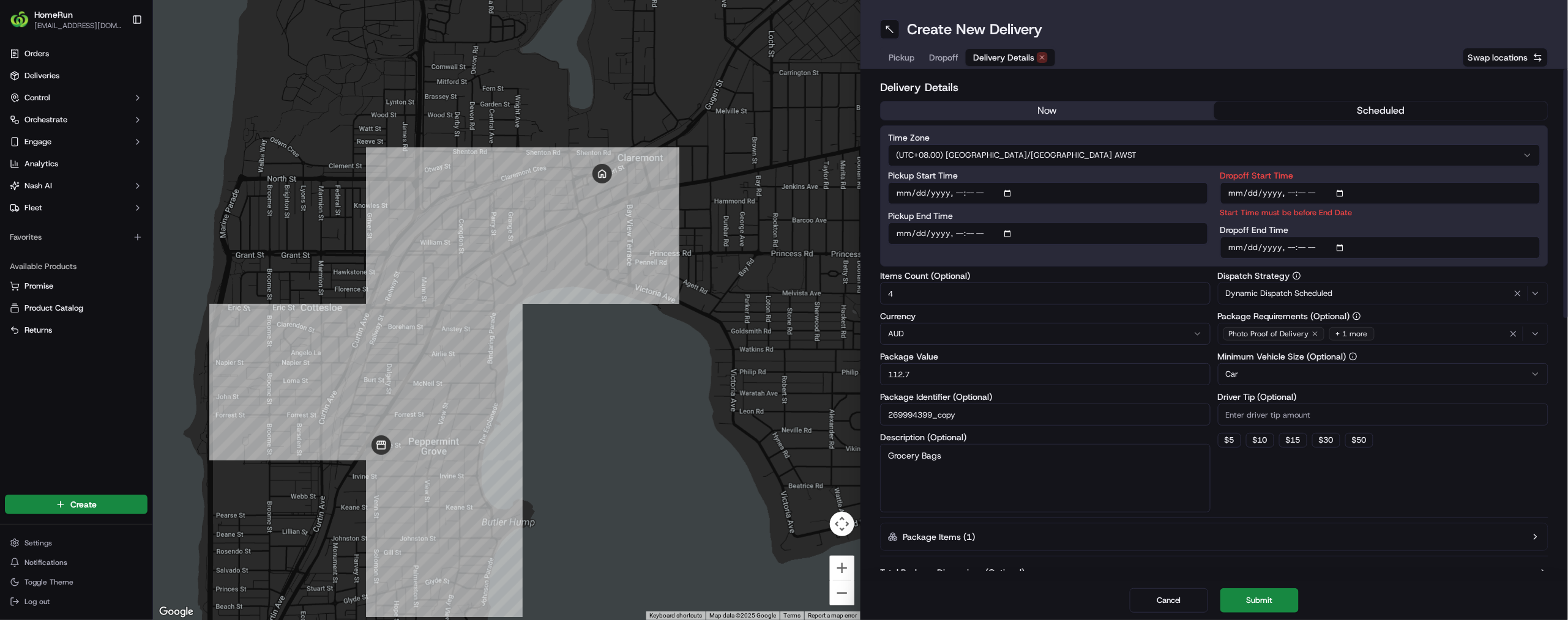
click at [1458, 259] on div "Dropoff Start Time Start Time must be before End Date Dropoff End Time" at bounding box center [1381, 215] width 320 height 87
click at [1296, 591] on button "Submit" at bounding box center [1260, 600] width 78 height 25
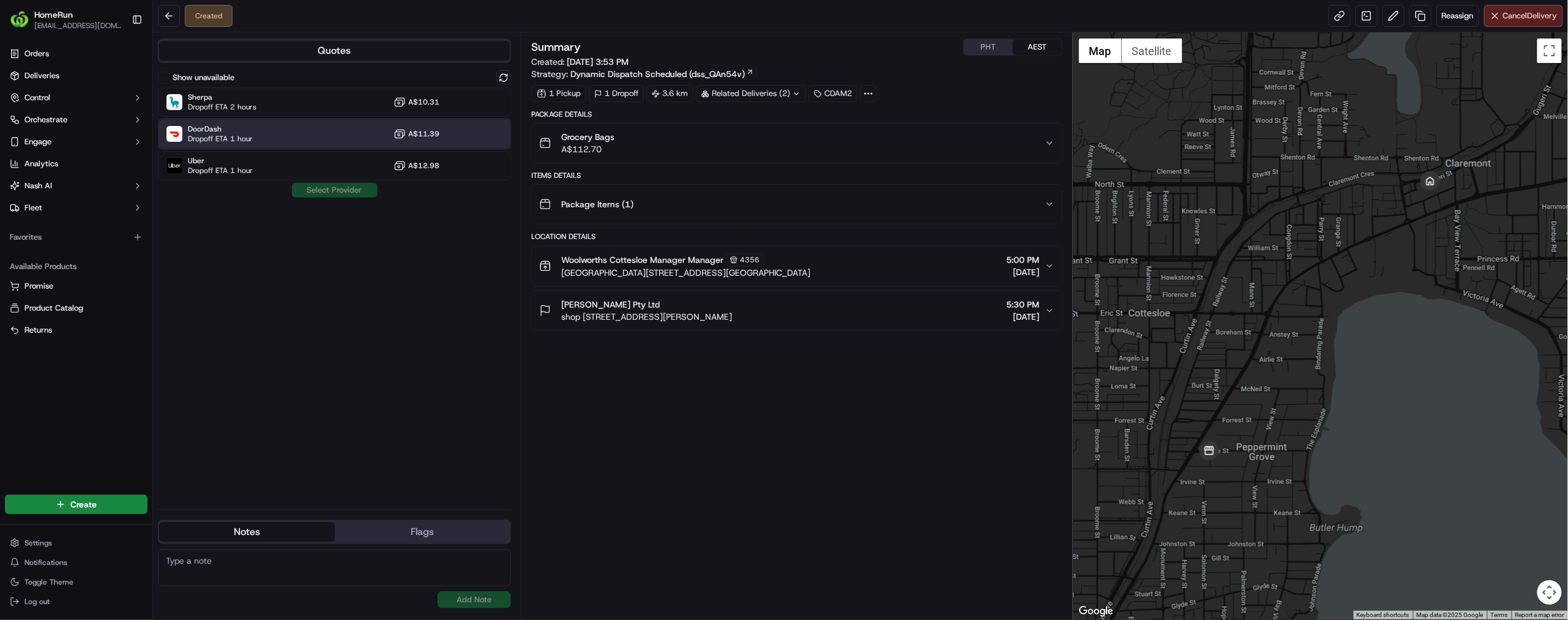
click at [253, 134] on span "DoorDash" at bounding box center [220, 129] width 65 height 10
click at [379, 198] on button "Assign Provider" at bounding box center [334, 190] width 87 height 15
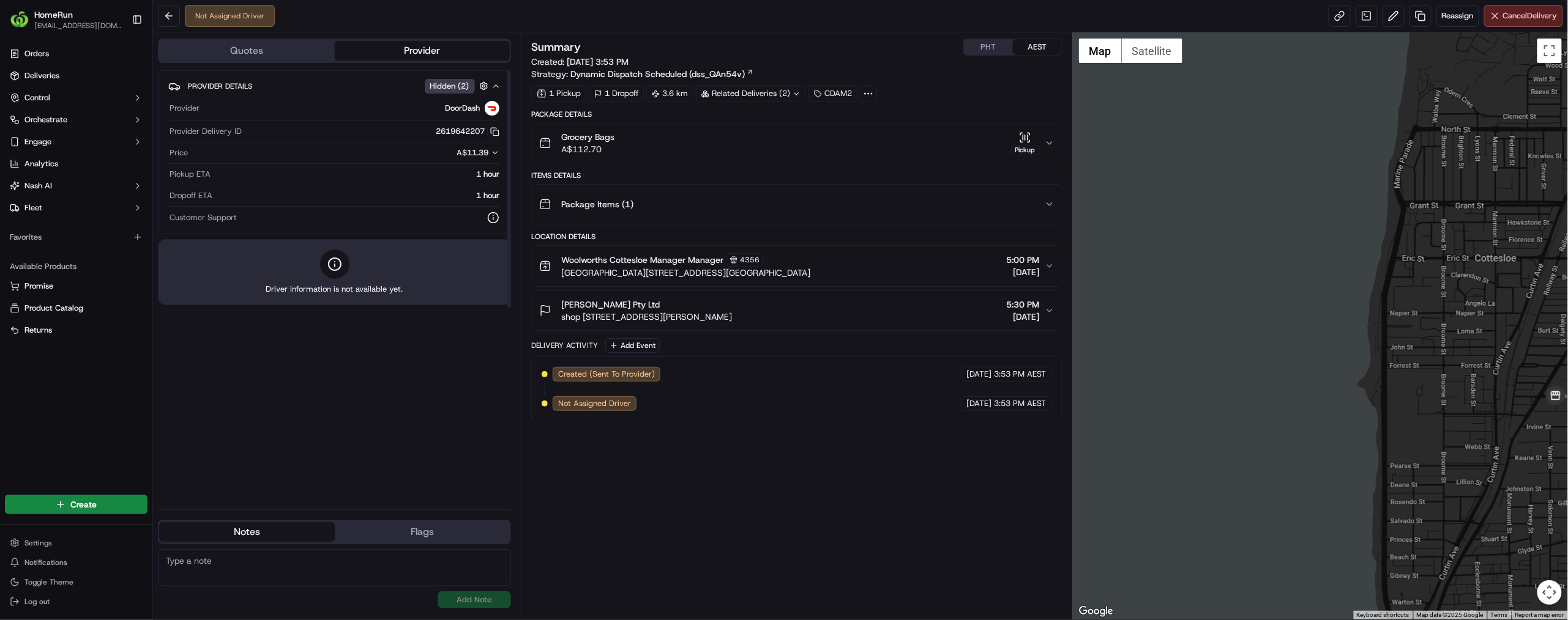
click at [424, 201] on div "Dropoff ETA 1 hour" at bounding box center [334, 195] width 330 height 11
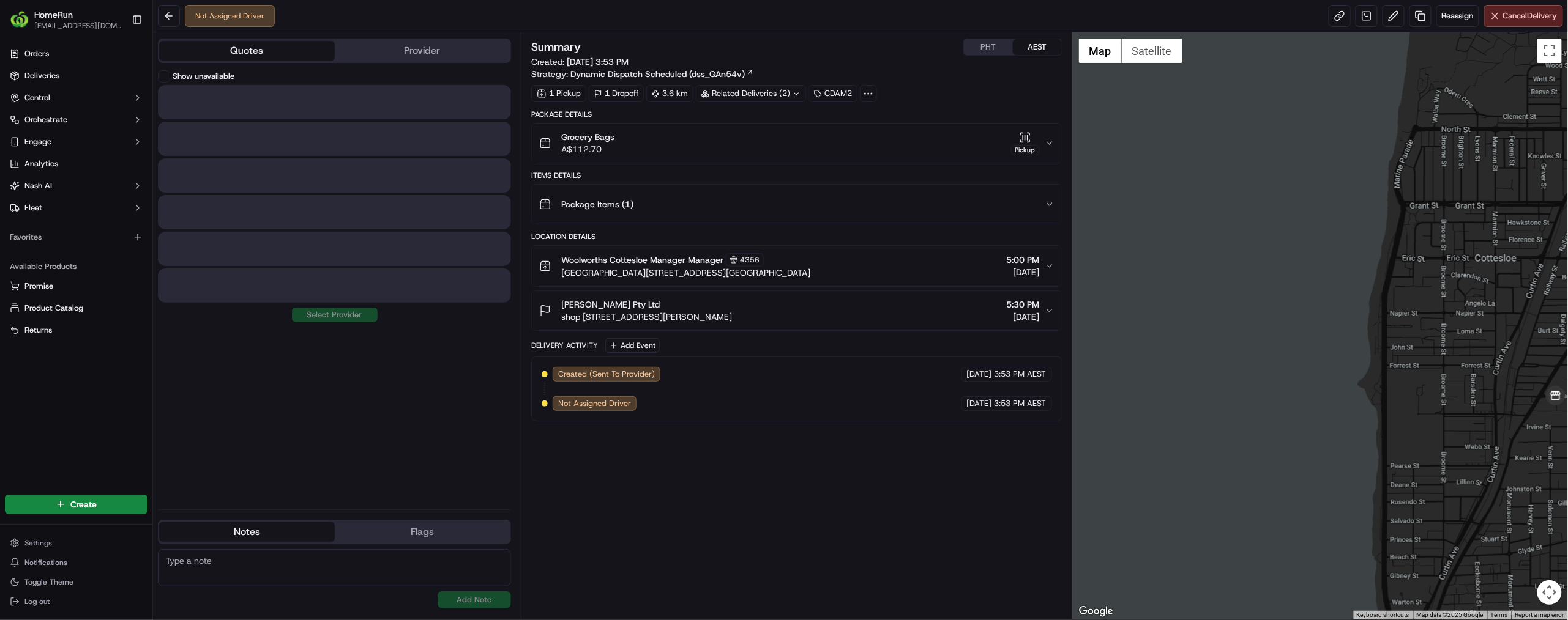
click at [325, 60] on button "Quotes" at bounding box center [247, 51] width 176 height 20
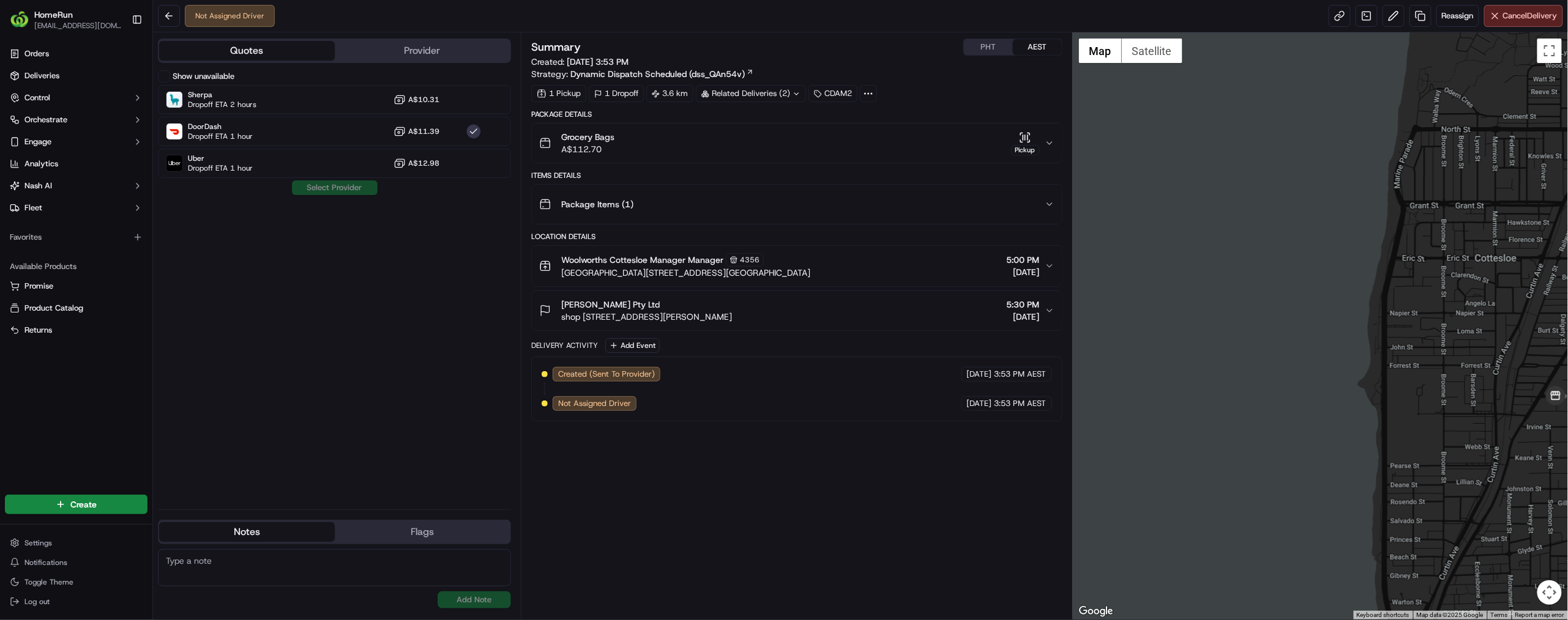
click at [485, 60] on button "Provider" at bounding box center [423, 51] width 176 height 20
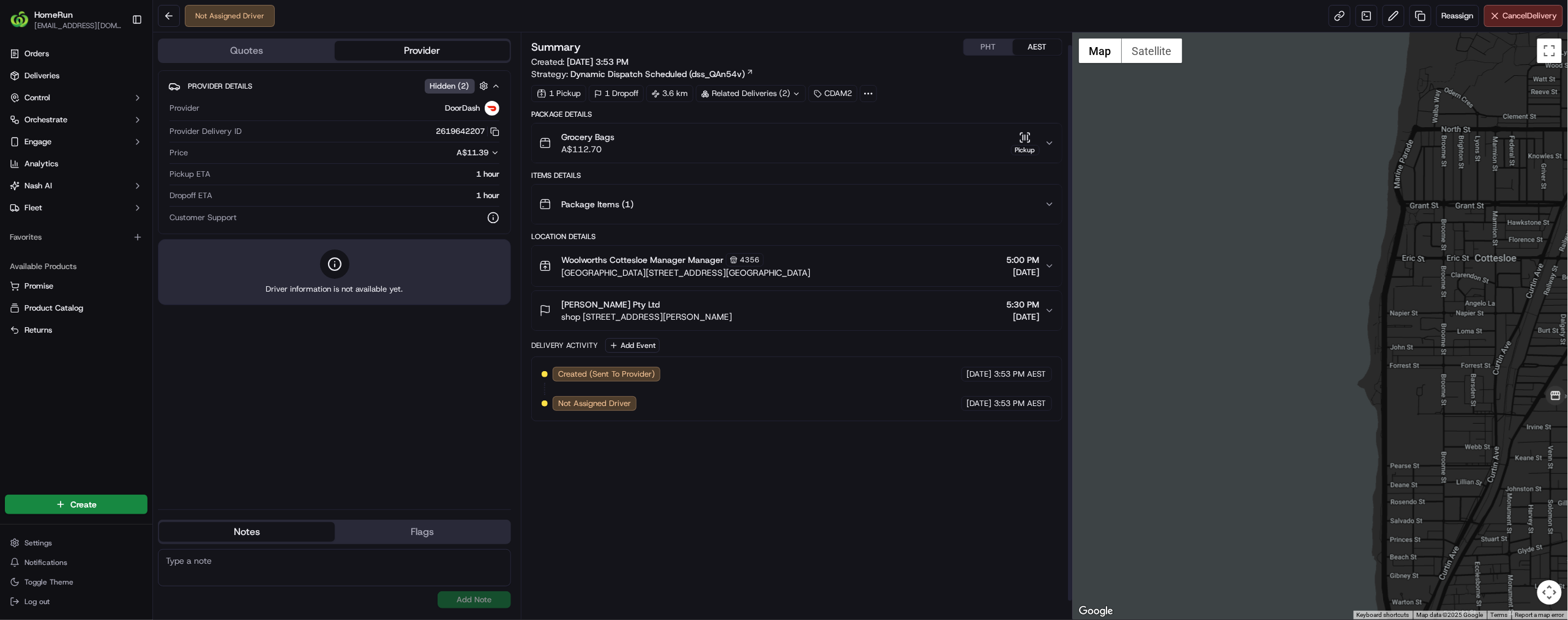
scroll to position [33, 0]
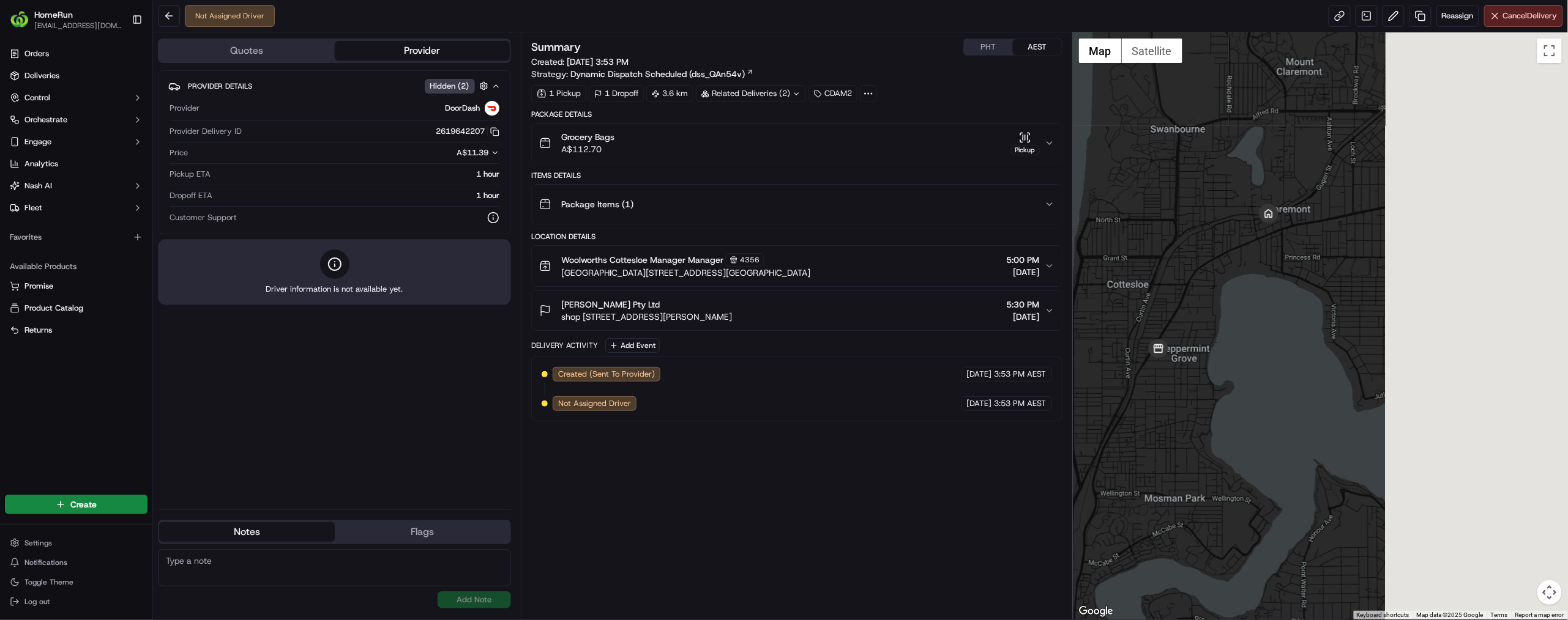
drag, startPoint x: 1371, startPoint y: 347, endPoint x: 1156, endPoint y: 353, distance: 215.1
click at [1117, 351] on div at bounding box center [1321, 326] width 495 height 587
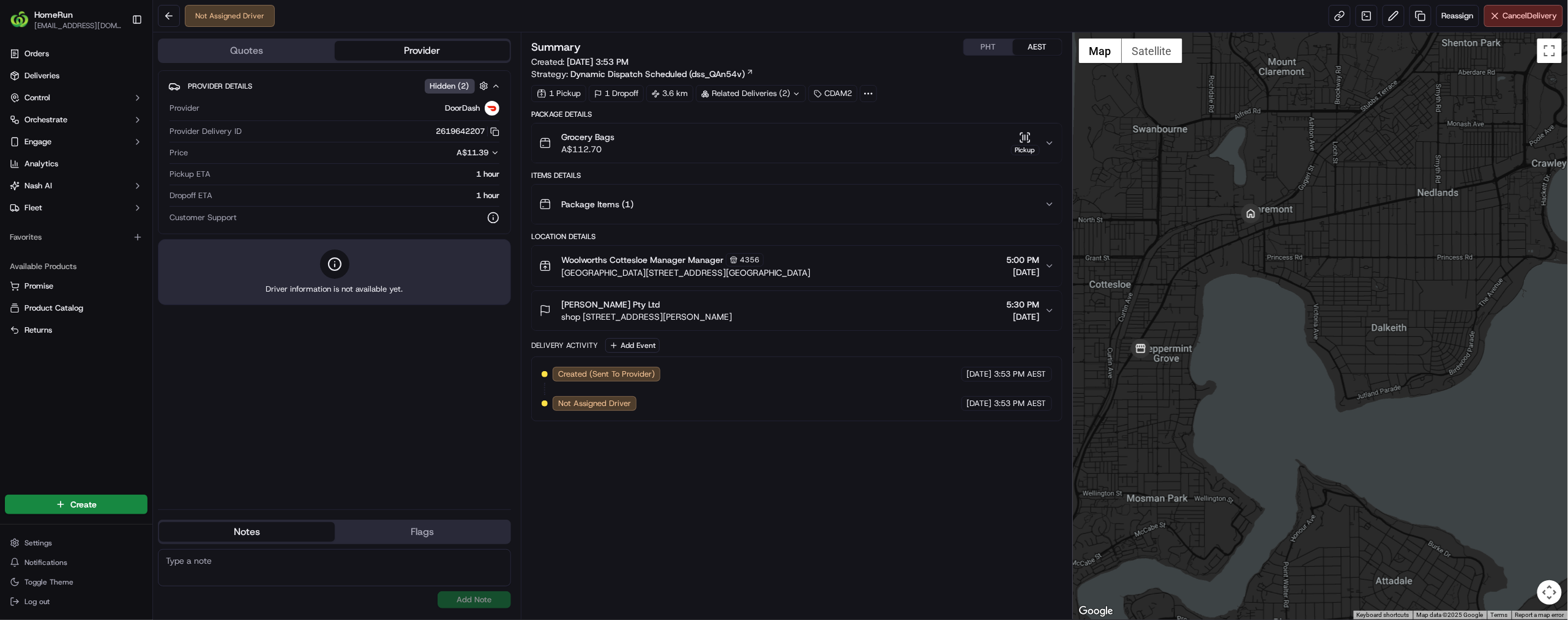
click at [1055, 209] on icon "button" at bounding box center [1050, 204] width 10 height 10
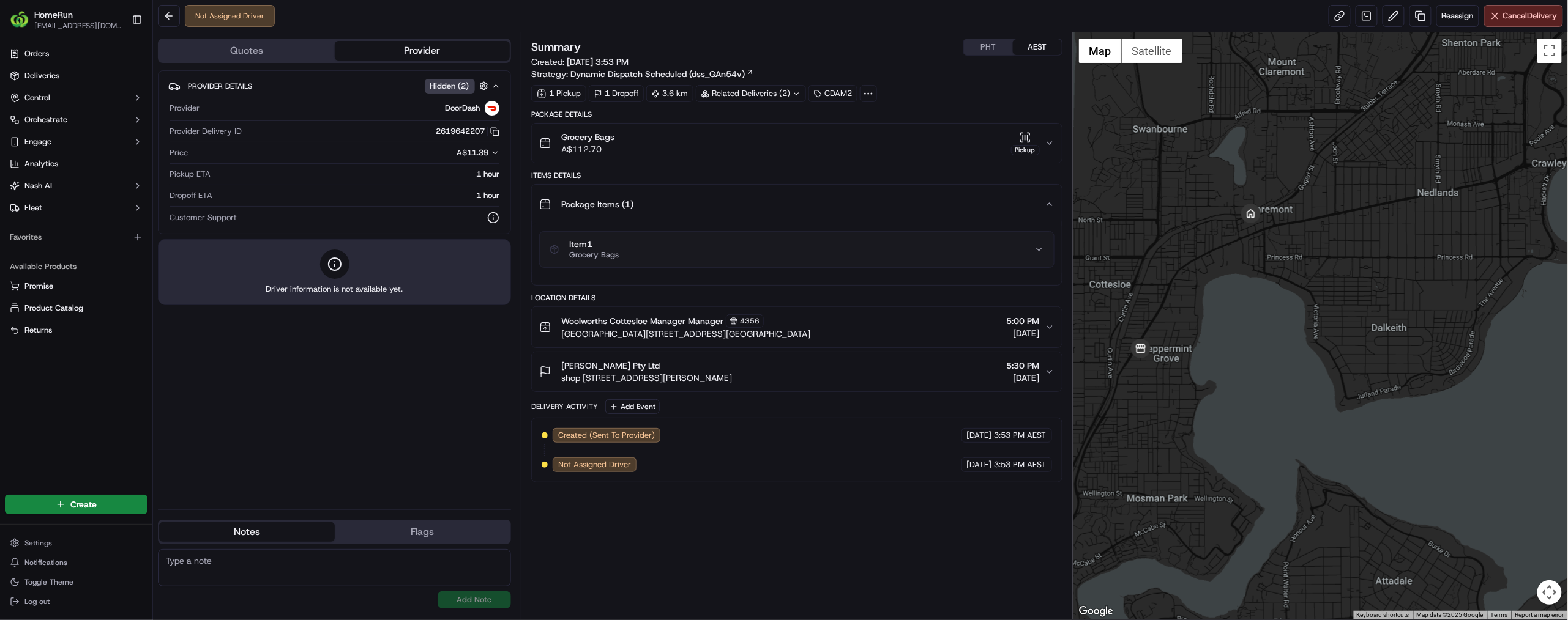
click at [1055, 209] on icon "button" at bounding box center [1050, 204] width 10 height 10
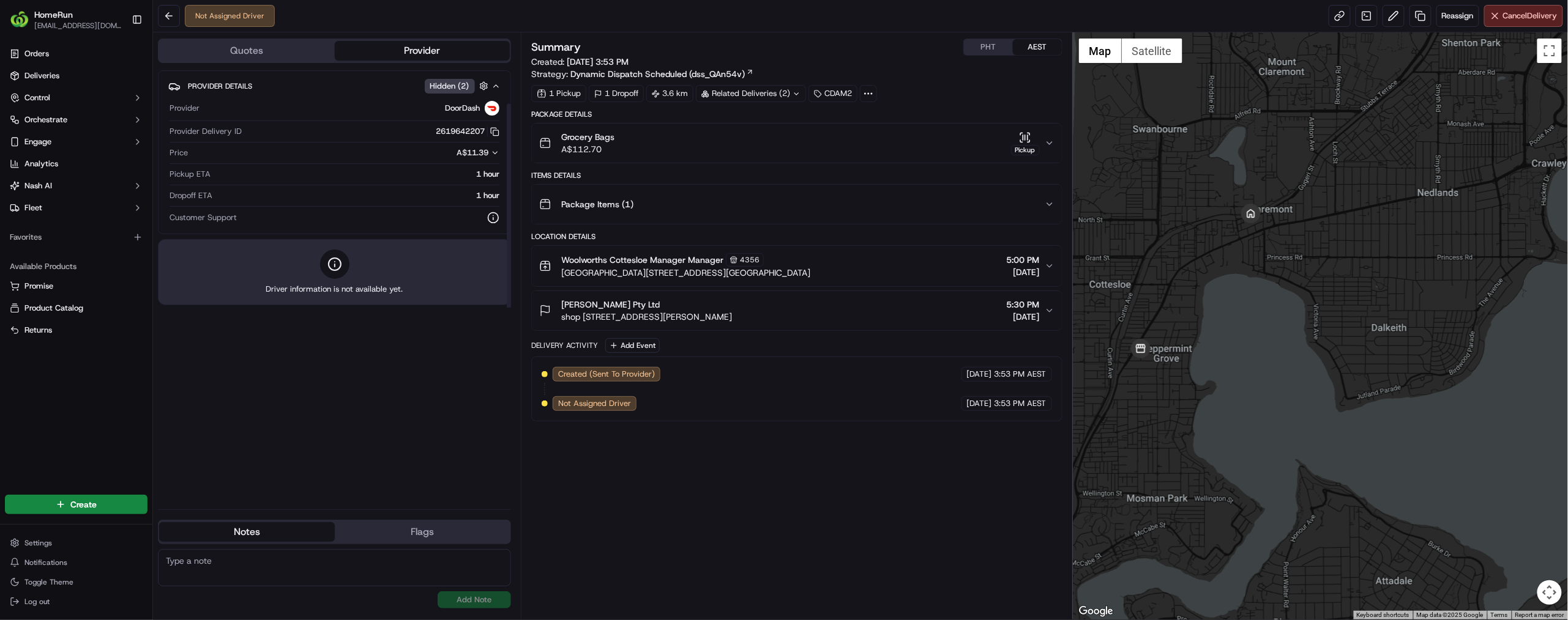
scroll to position [76, 0]
click at [147, 30] on button "Toggle Sidebar" at bounding box center [137, 19] width 20 height 20
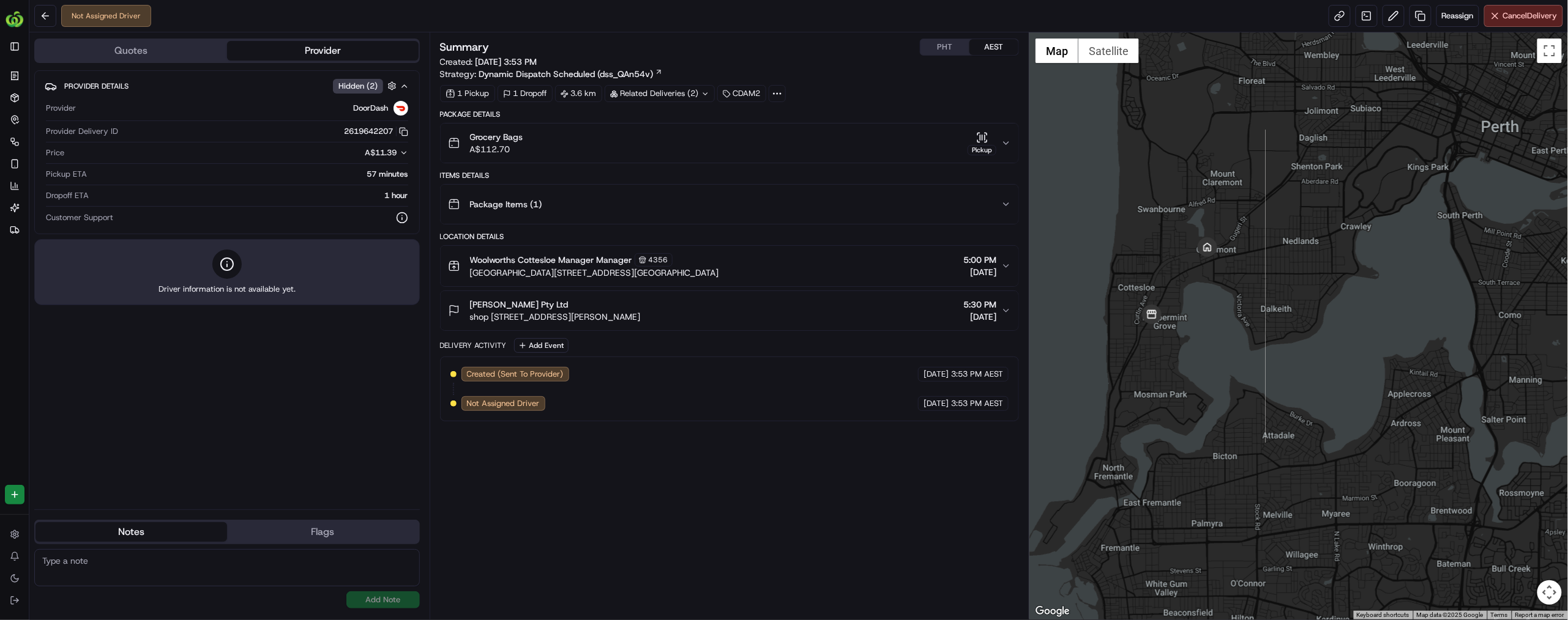
scroll to position [0, 0]
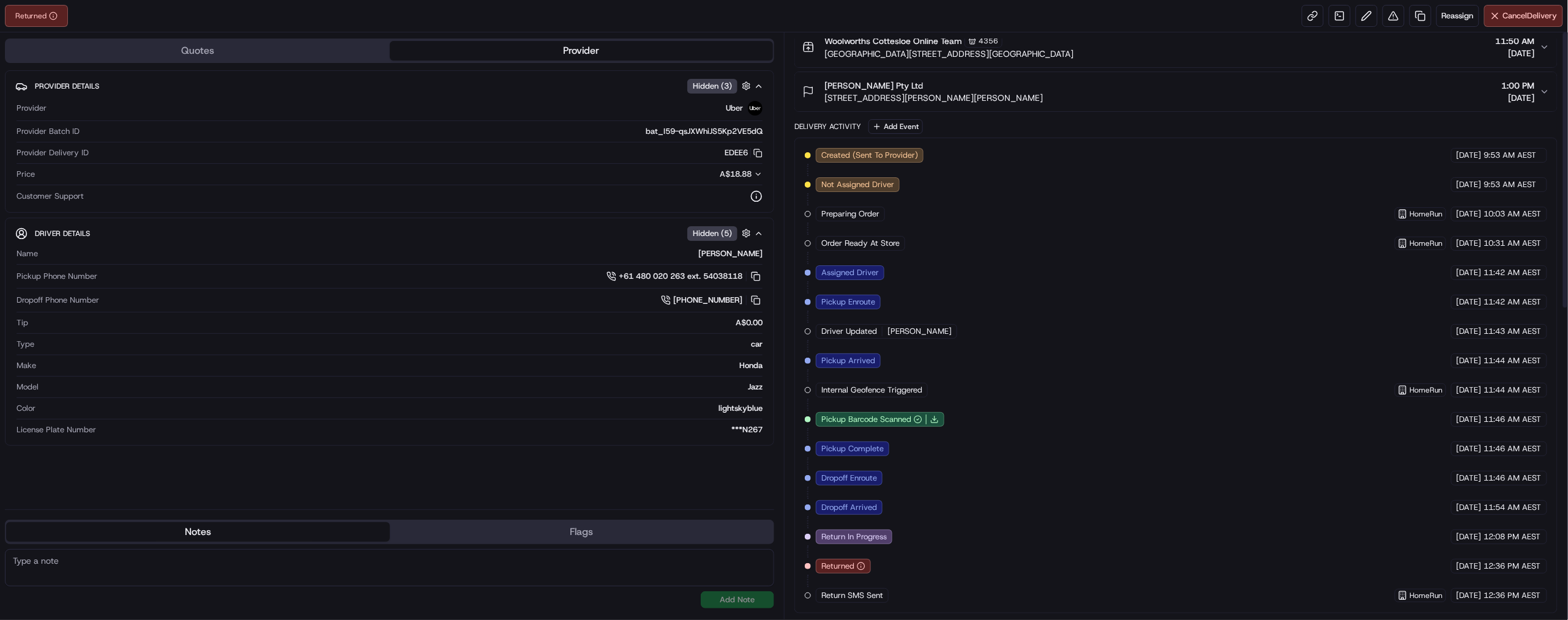
scroll to position [646, 0]
click at [692, 259] on div "[PERSON_NAME]" at bounding box center [402, 253] width 720 height 11
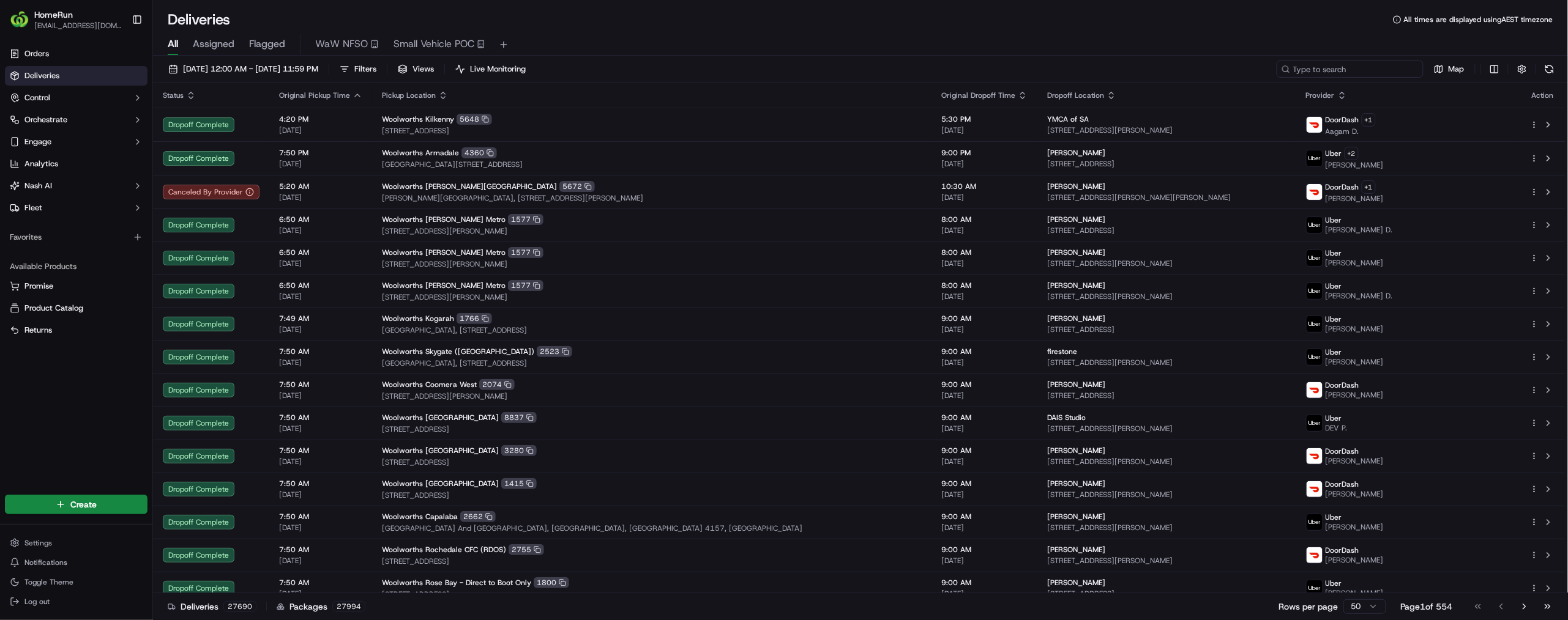
click at [1293, 78] on input at bounding box center [1351, 69] width 147 height 17
paste input "269994399"
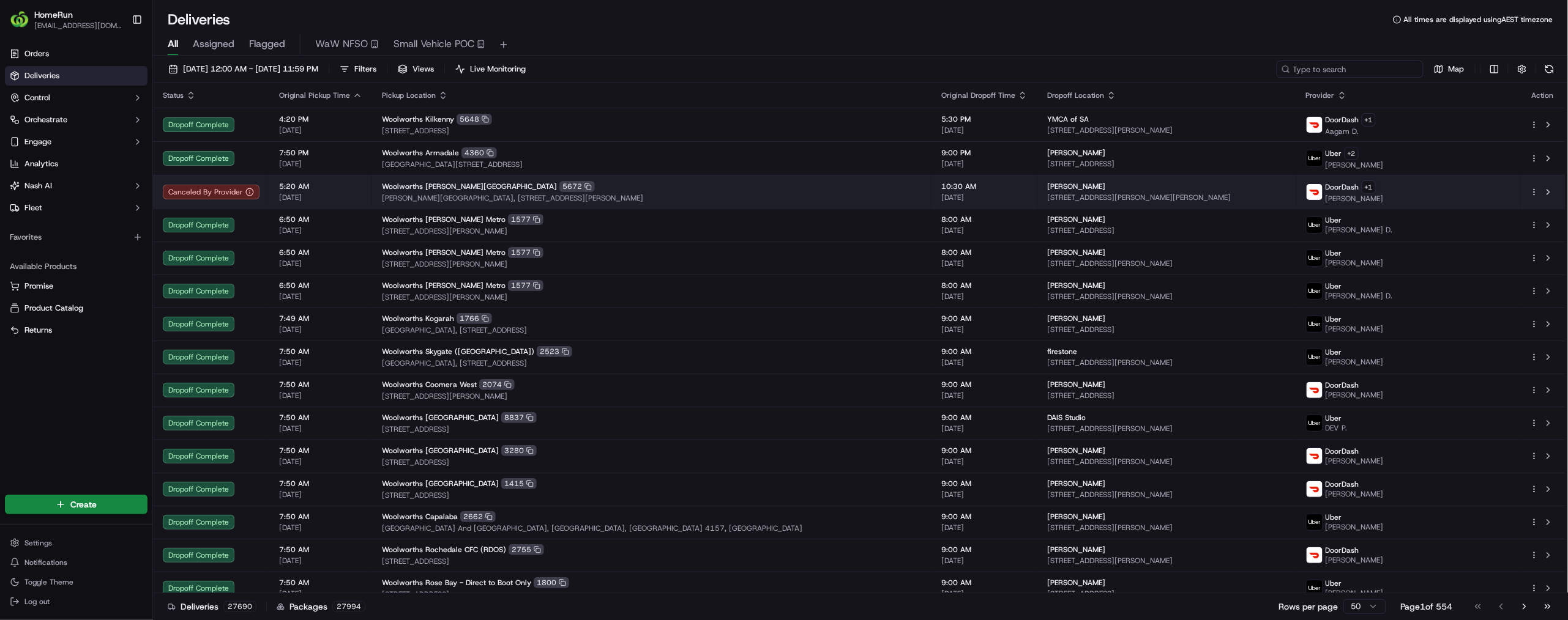
type input "269994399"
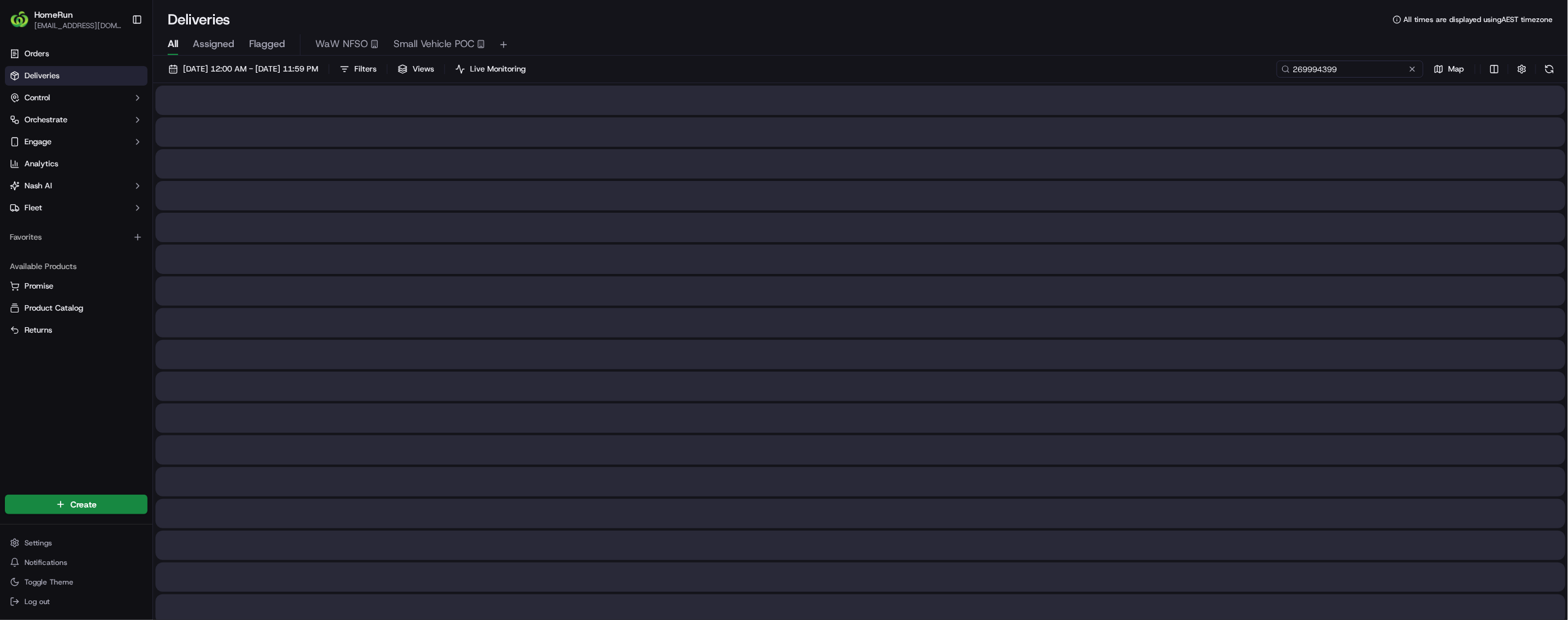
click at [1310, 78] on input "269994399" at bounding box center [1351, 69] width 147 height 17
click at [1289, 78] on input "269994399" at bounding box center [1351, 69] width 147 height 17
